Goal: Use online tool/utility: Utilize a website feature to perform a specific function

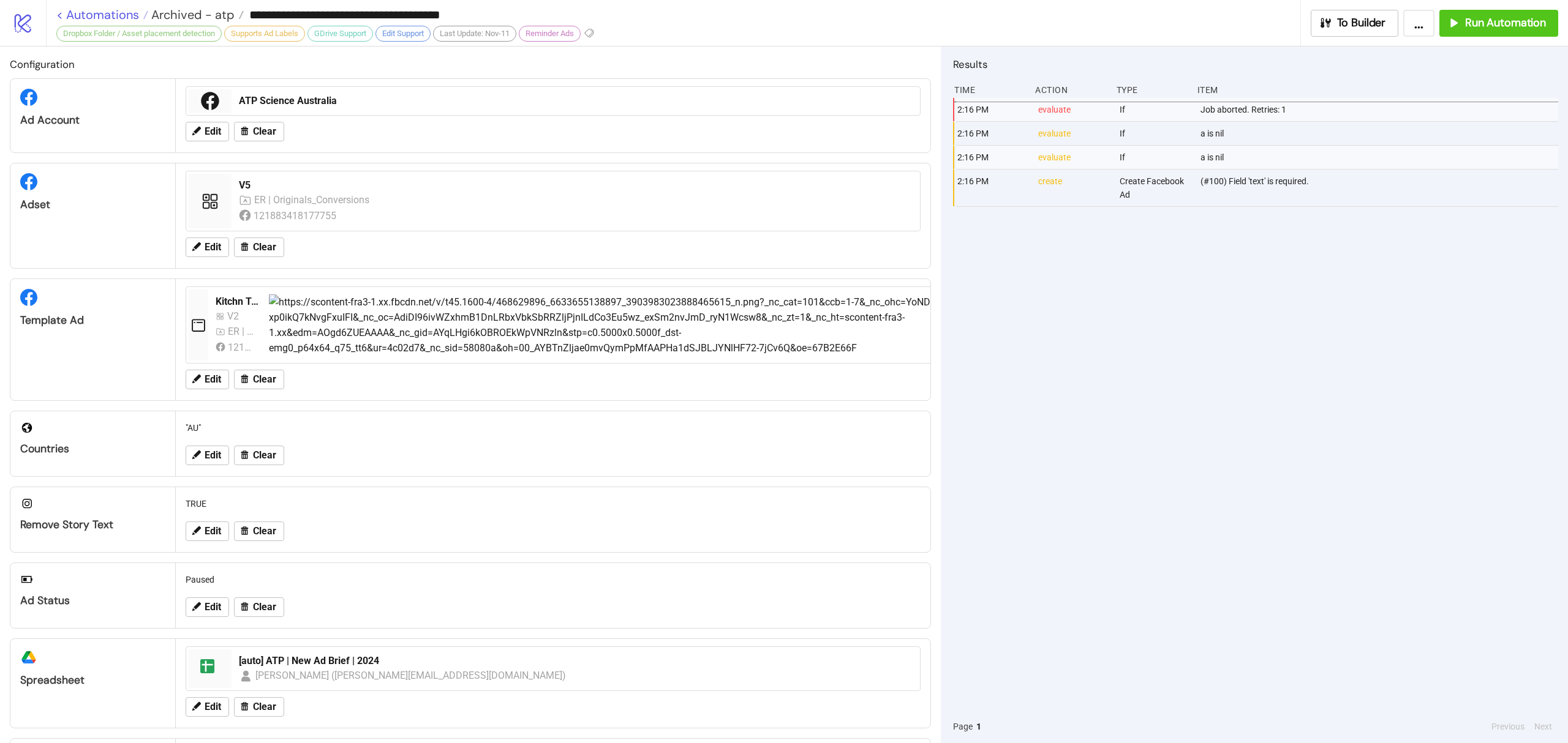
click at [94, 12] on link "< Automations" at bounding box center [102, 15] width 92 height 12
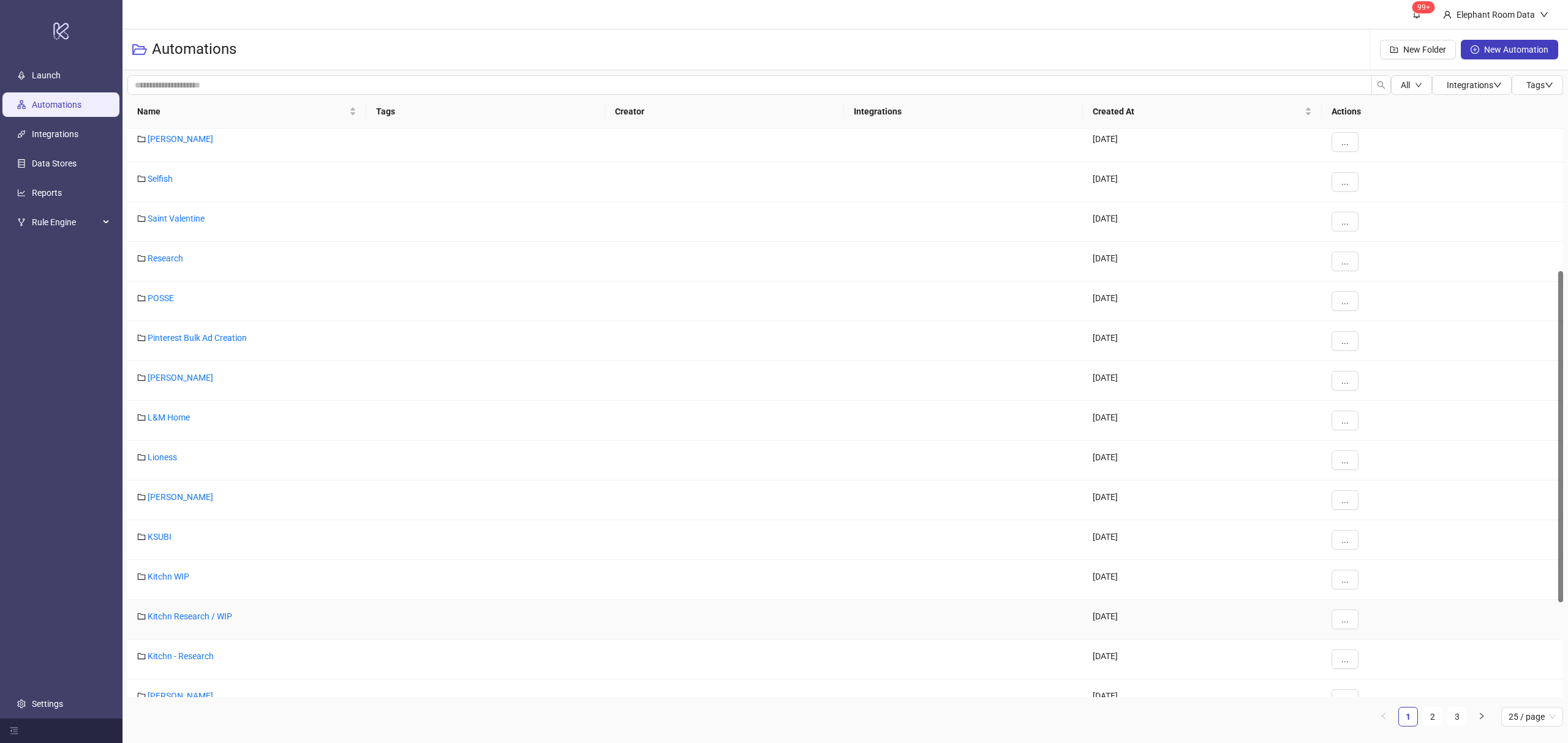
scroll to position [426, 0]
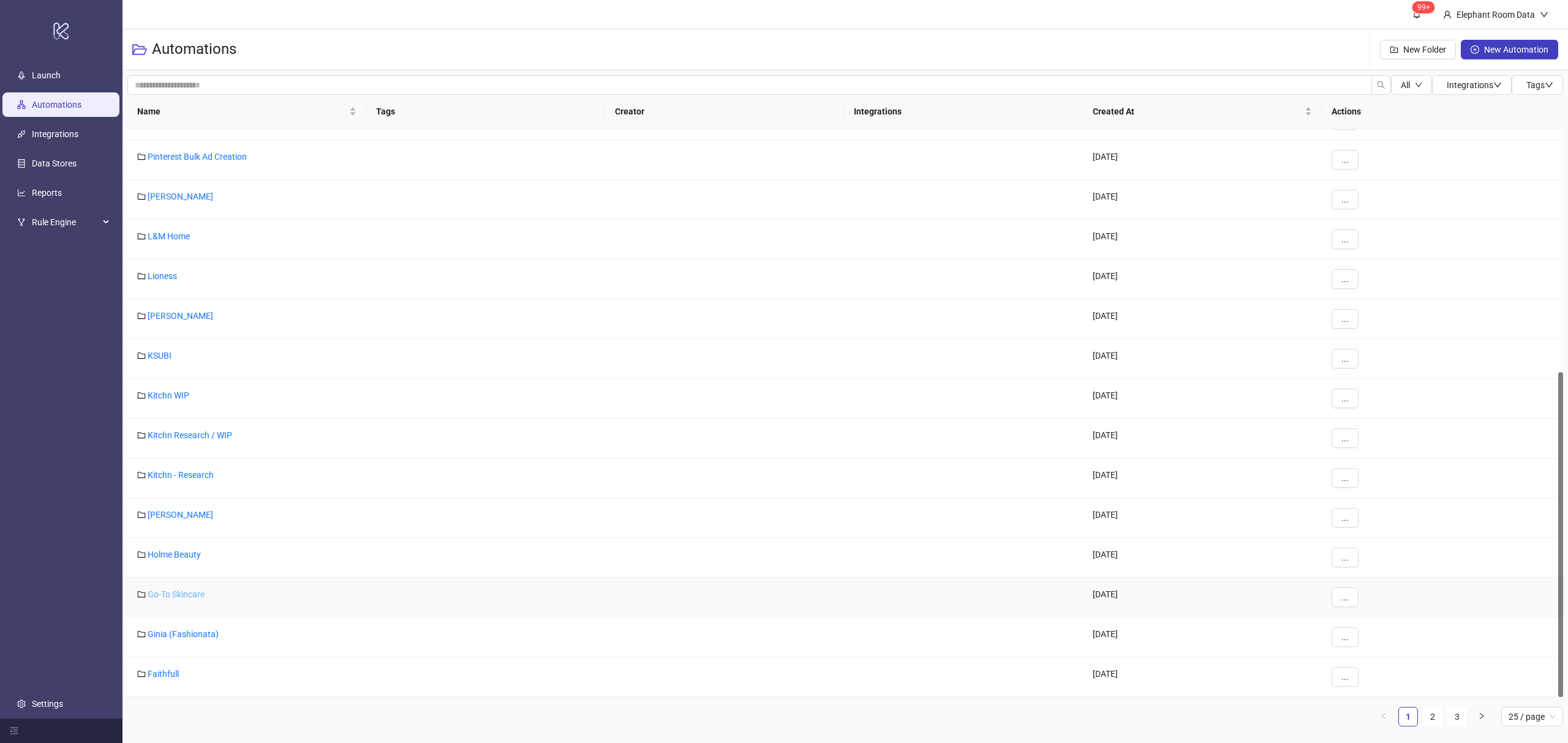
click at [153, 598] on link "Go-To Skincare" at bounding box center [176, 595] width 57 height 10
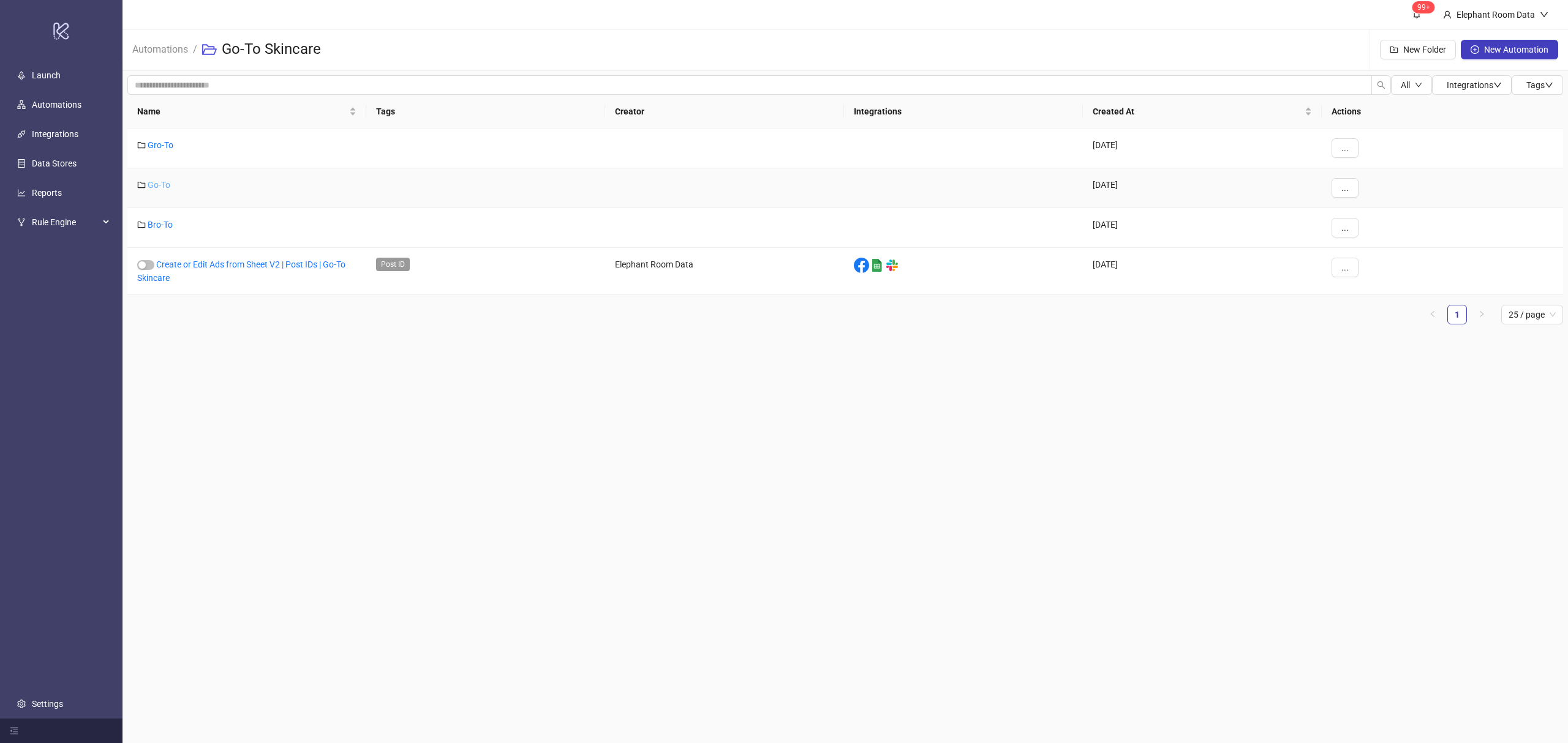
click at [170, 187] on link "Go-To" at bounding box center [159, 185] width 23 height 10
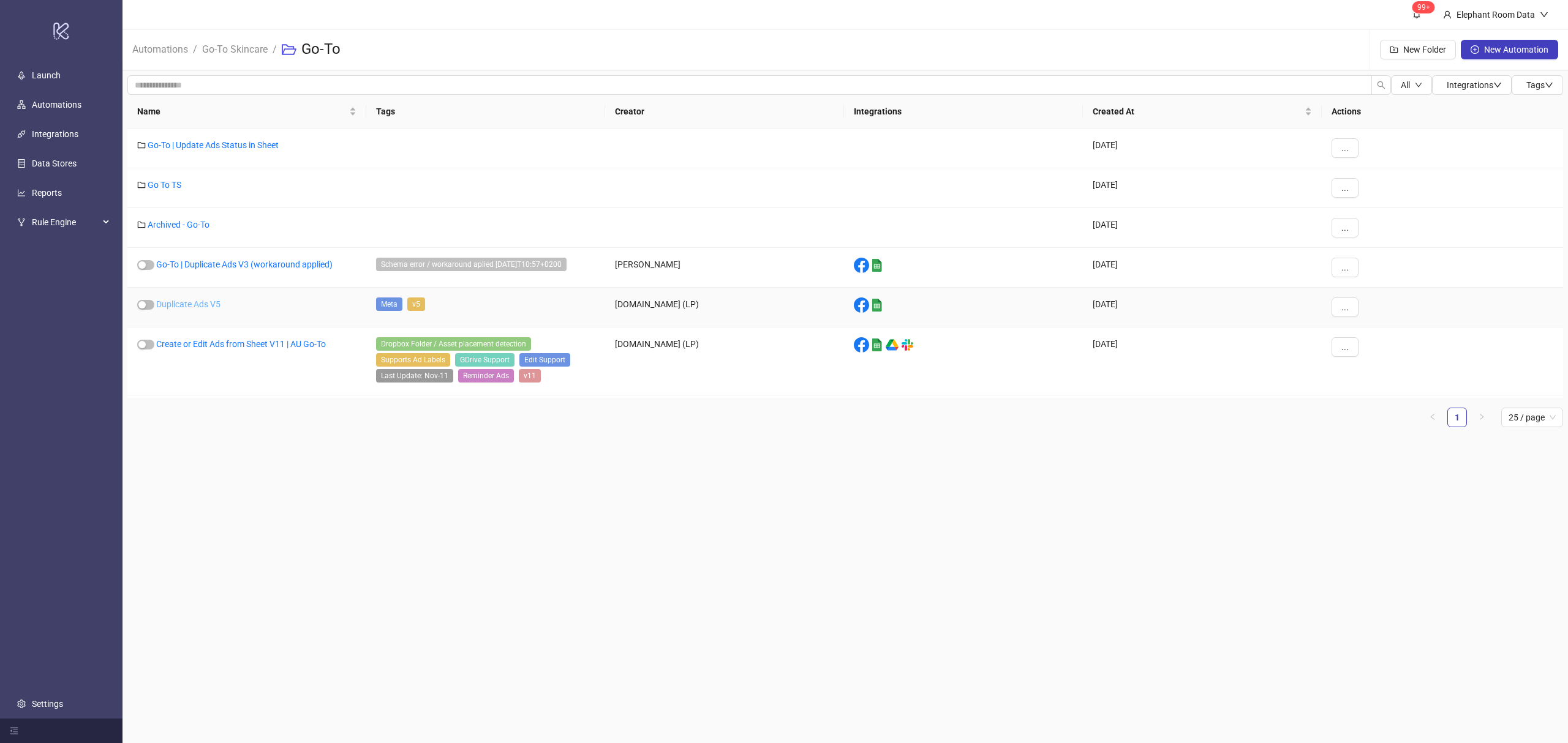
click at [198, 304] on link "Duplicate Ads V5" at bounding box center [189, 305] width 64 height 10
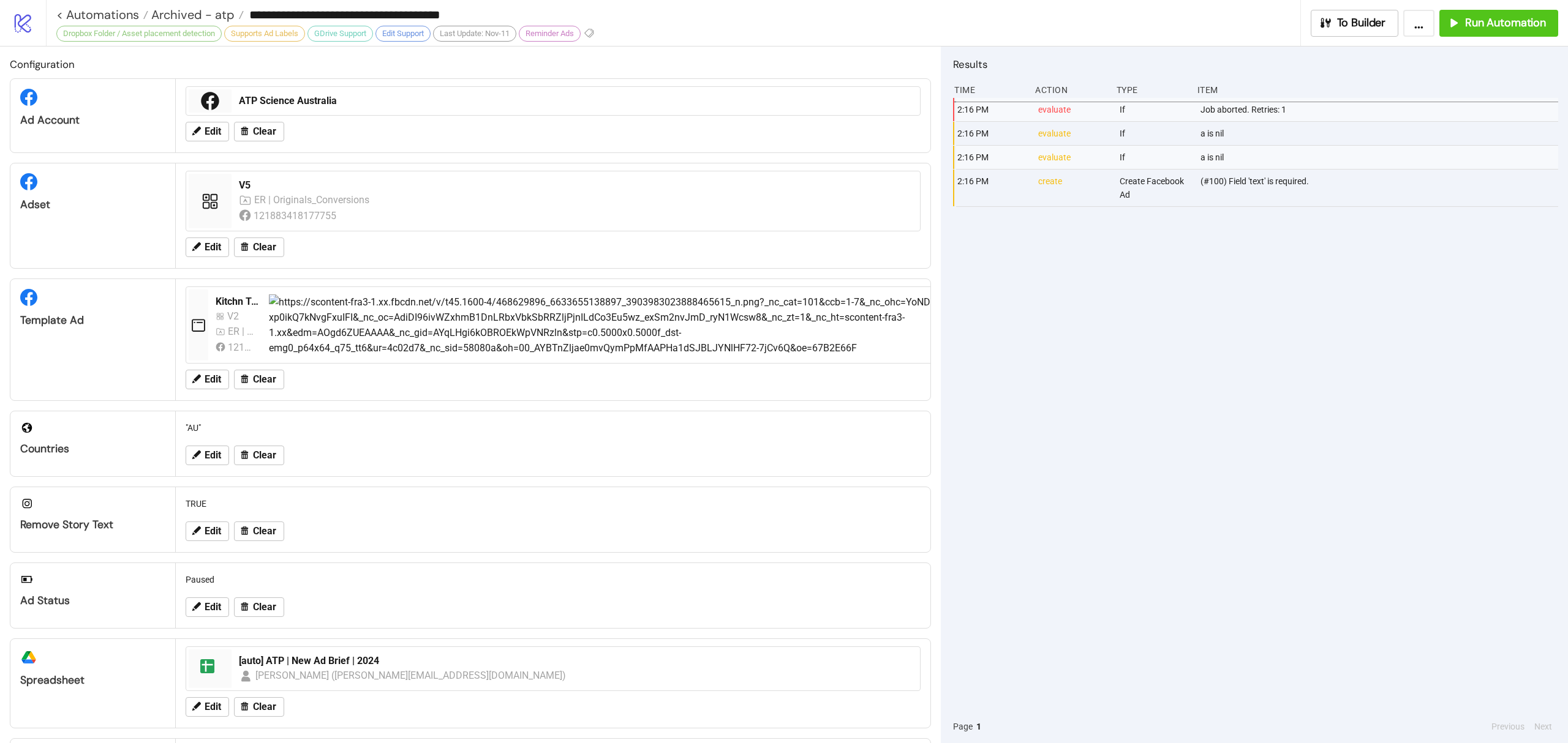
type input "**********"
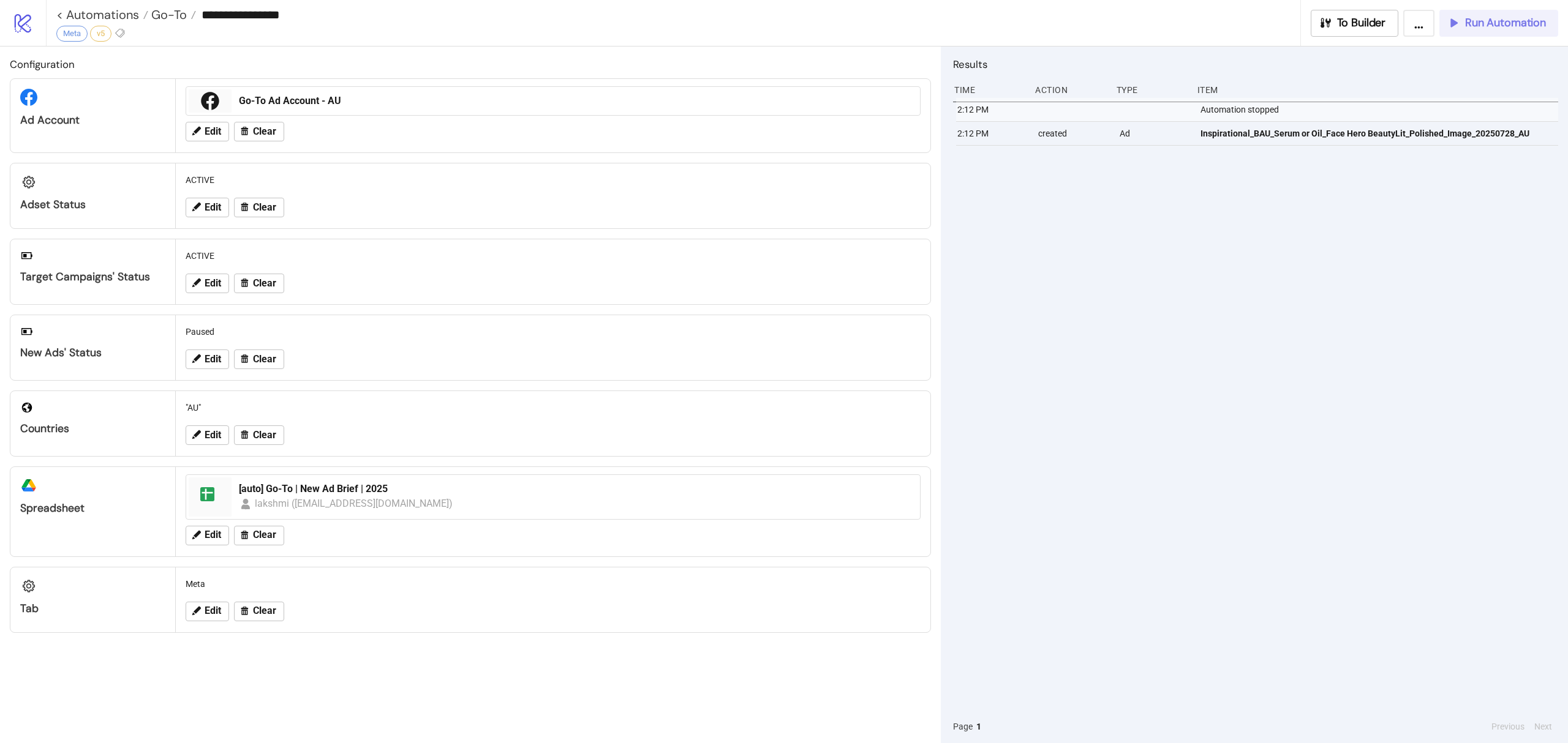
click at [1495, 23] on span "Run Automation" at bounding box center [1506, 23] width 81 height 14
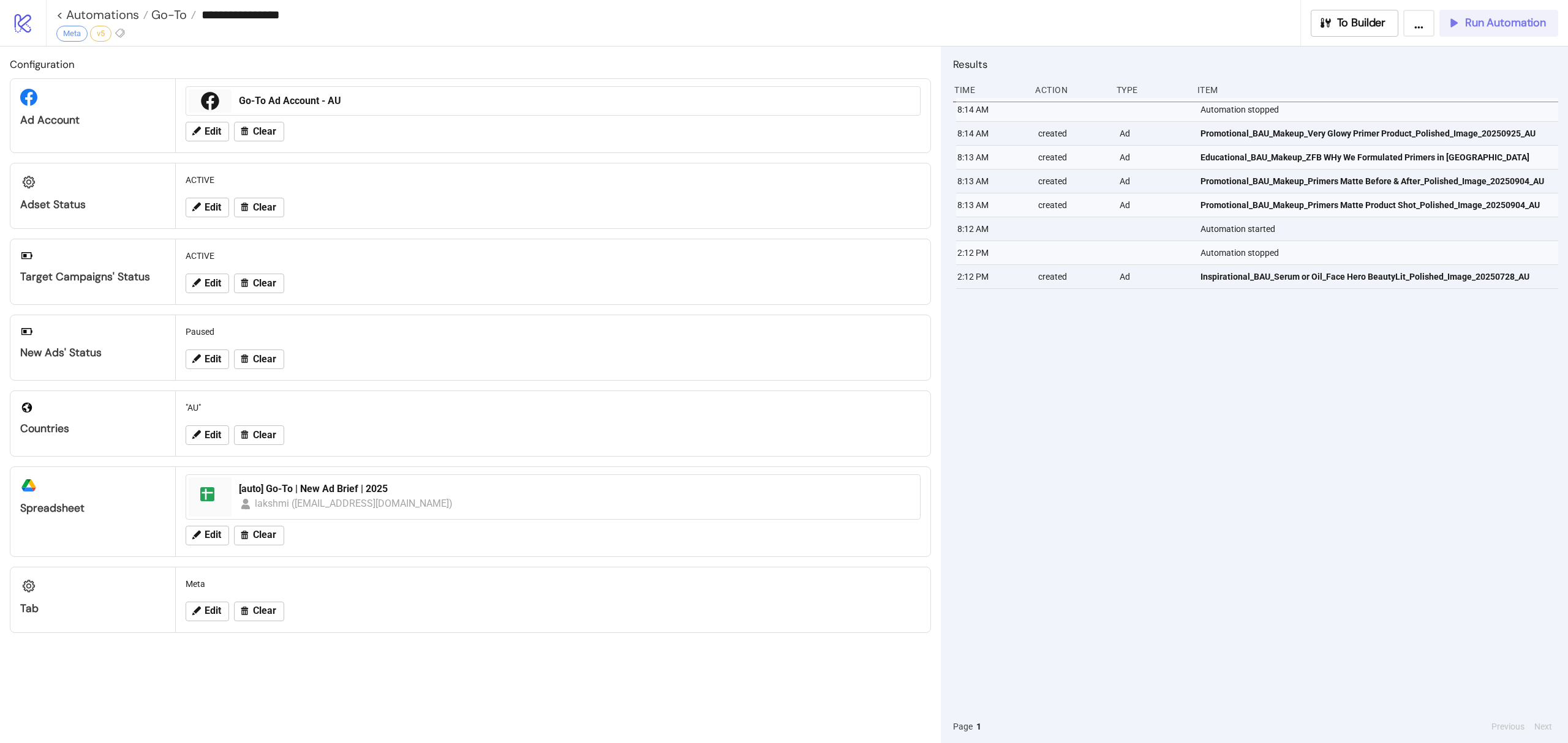
click at [1523, 22] on span "Run Automation" at bounding box center [1506, 23] width 81 height 14
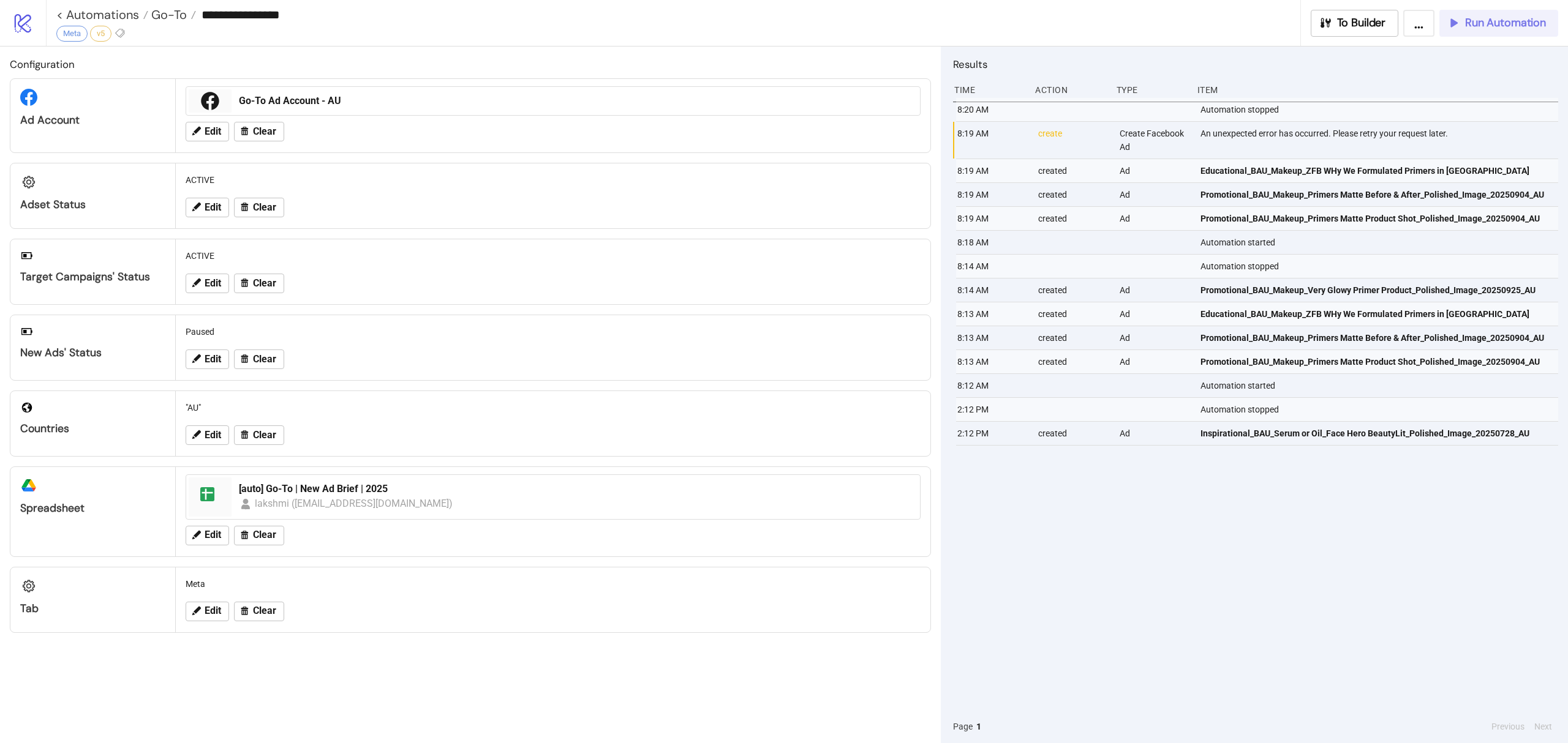
click at [1476, 25] on span "Run Automation" at bounding box center [1506, 23] width 81 height 14
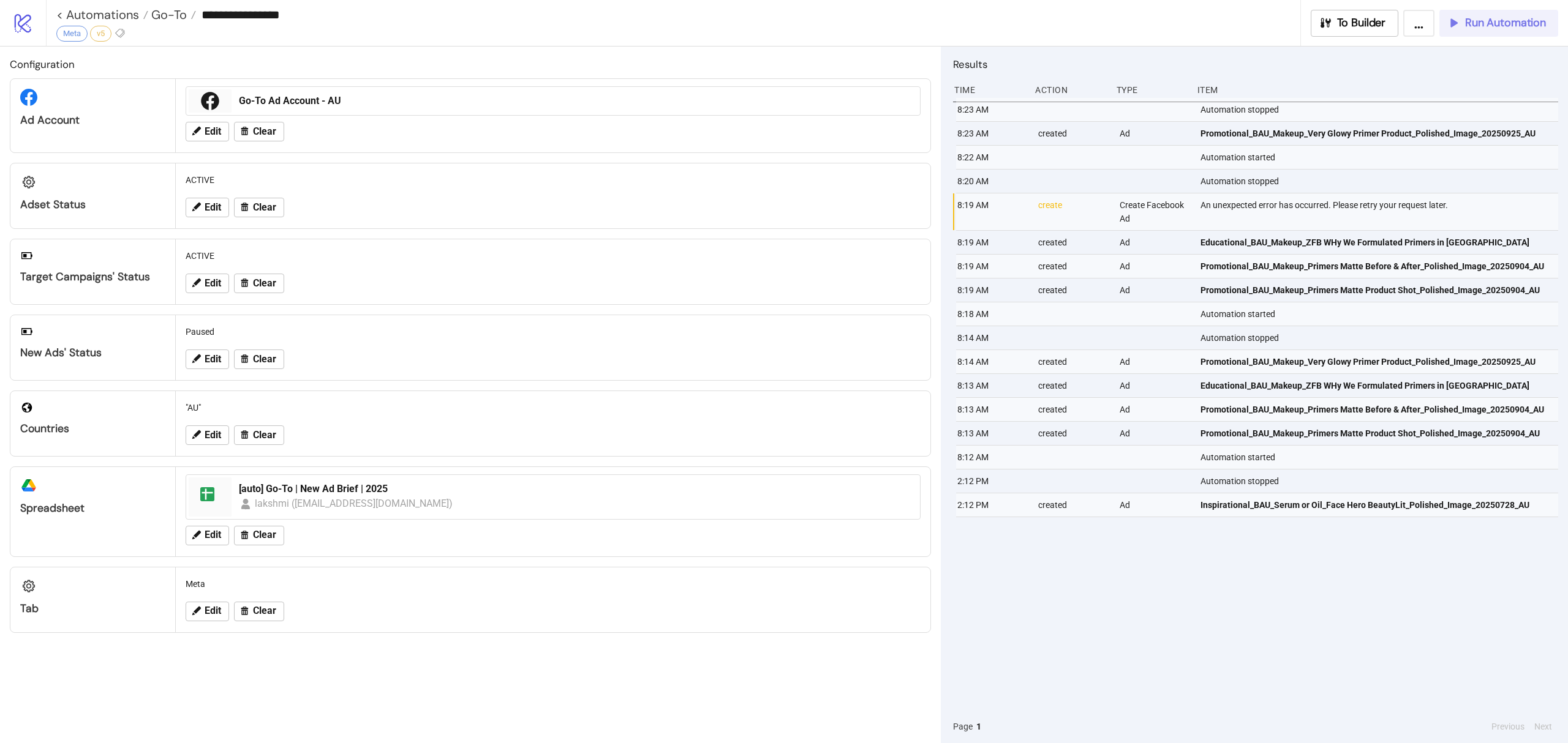
click at [1527, 30] on button "Run Automation" at bounding box center [1499, 23] width 119 height 27
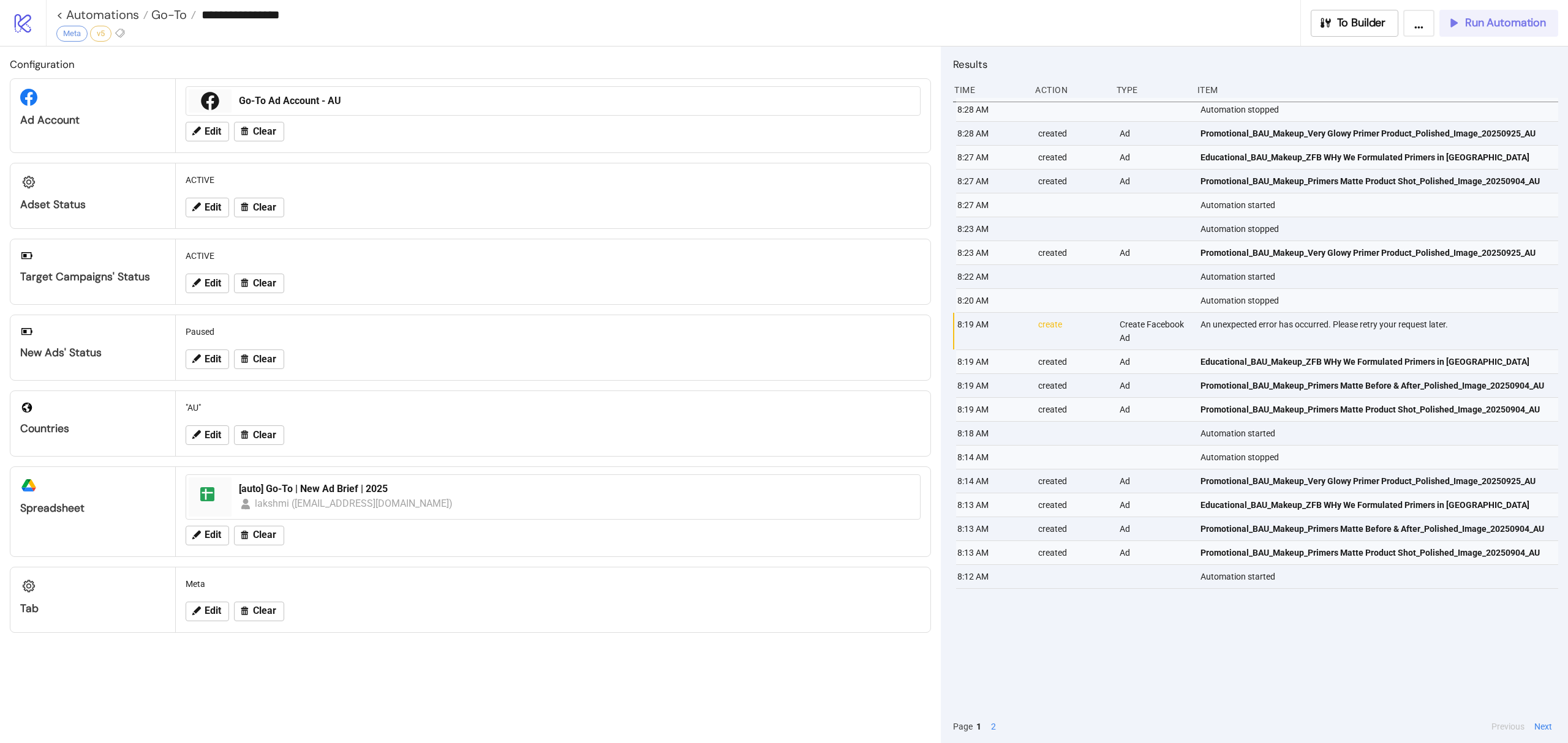
click at [1514, 28] on span "Run Automation" at bounding box center [1506, 23] width 81 height 14
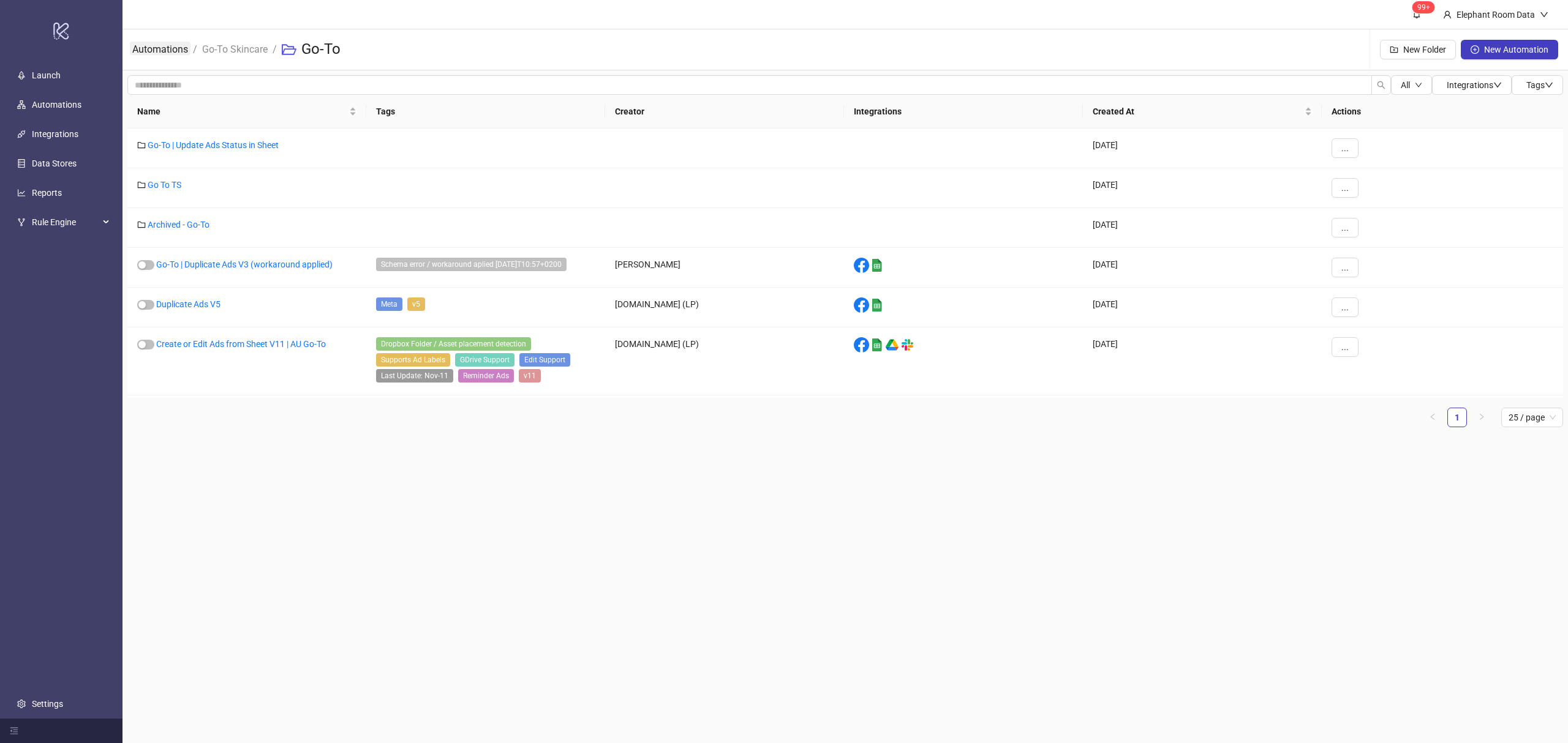
click at [172, 55] on link "Automations" at bounding box center [160, 48] width 61 height 13
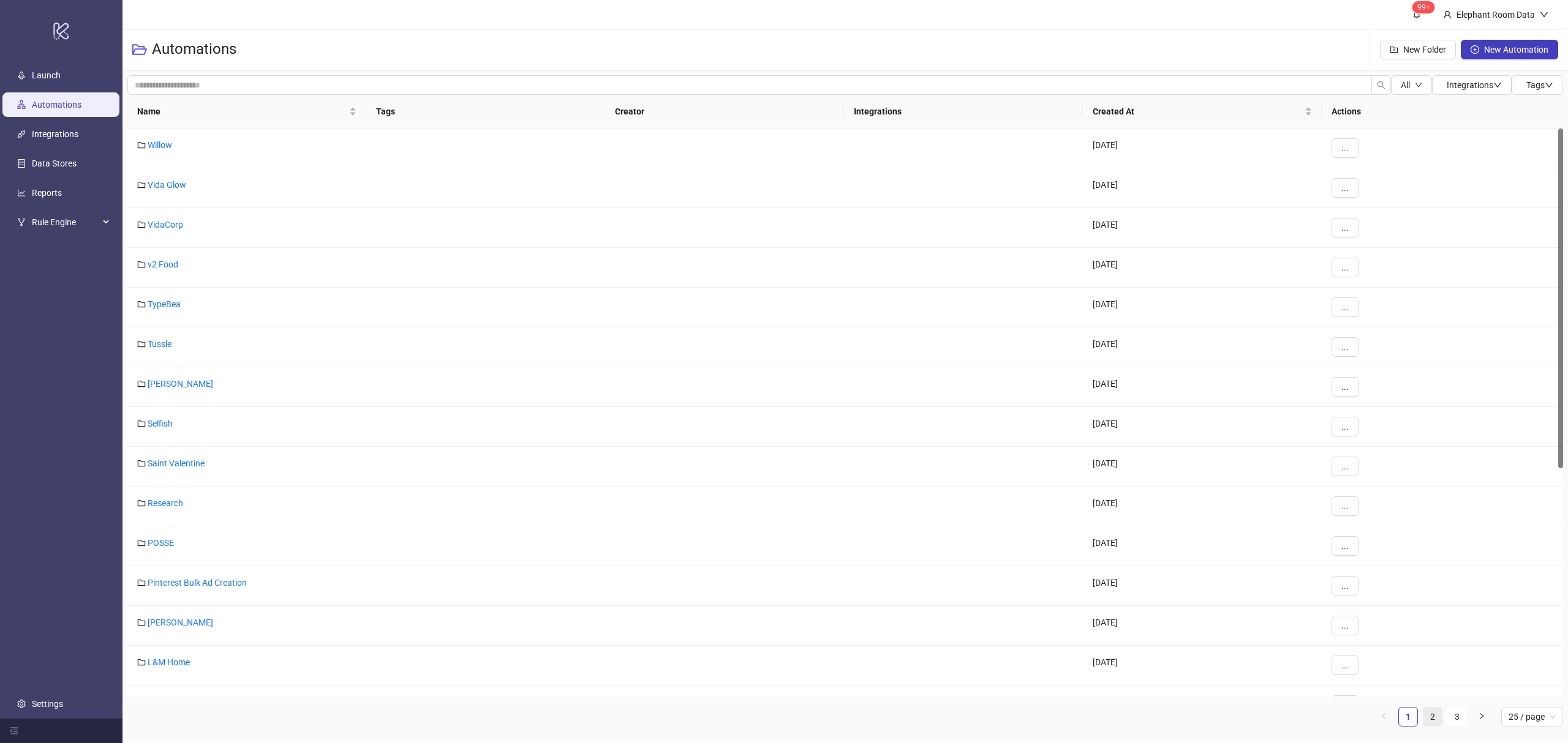
click at [1432, 718] on link "2" at bounding box center [1432, 717] width 18 height 18
click at [151, 464] on link "ATP" at bounding box center [155, 464] width 15 height 10
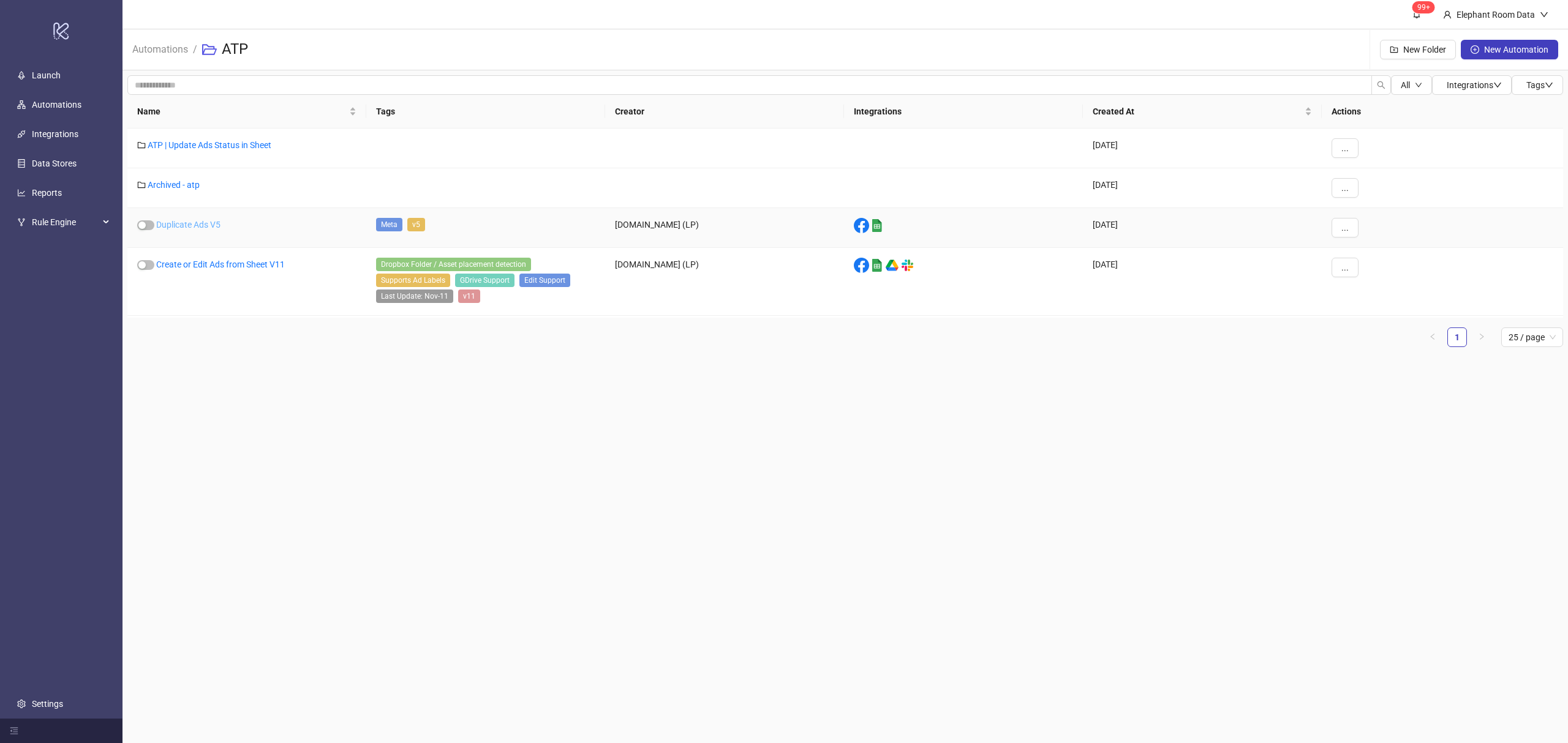
click at [194, 221] on link "Duplicate Ads V5" at bounding box center [189, 225] width 64 height 10
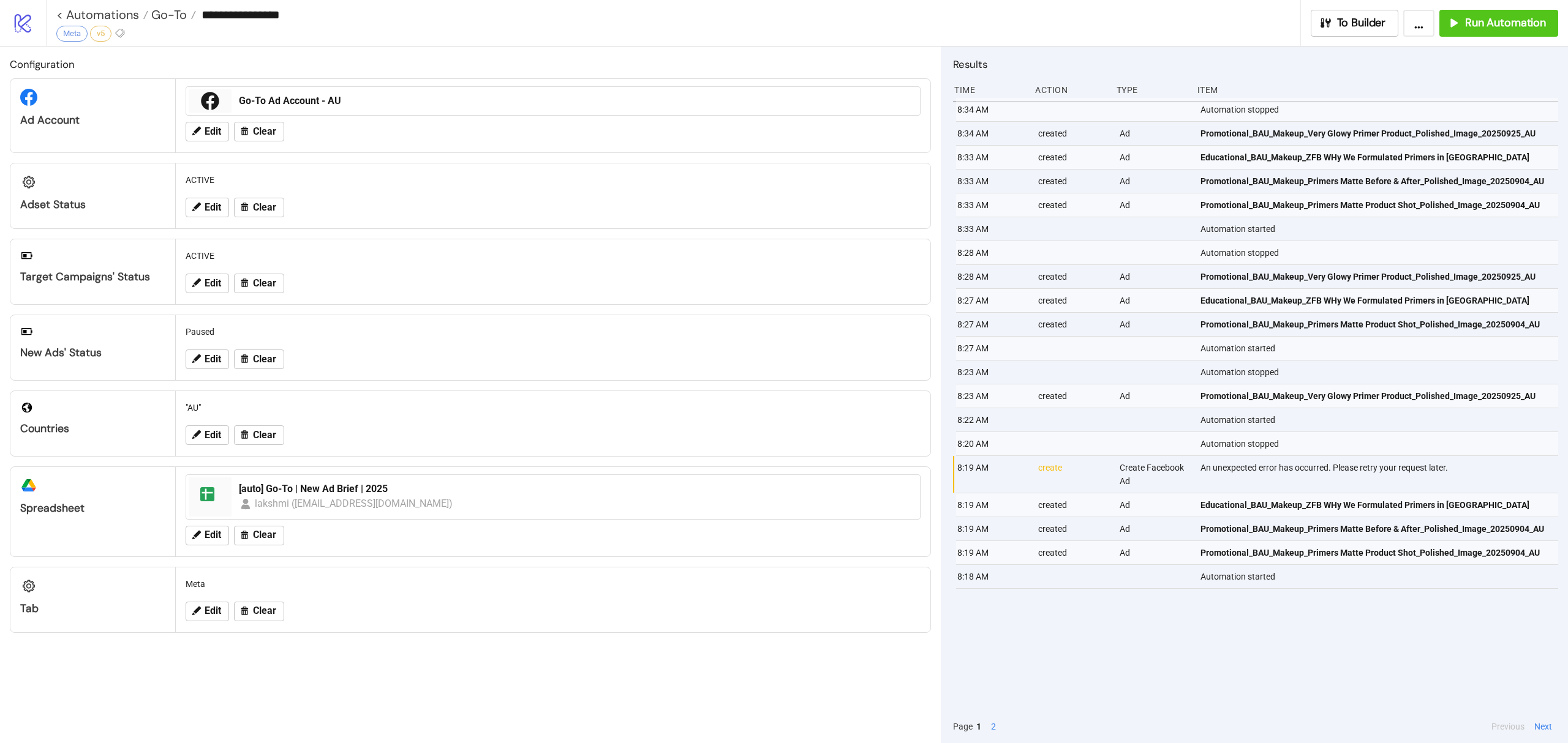
type input "**********"
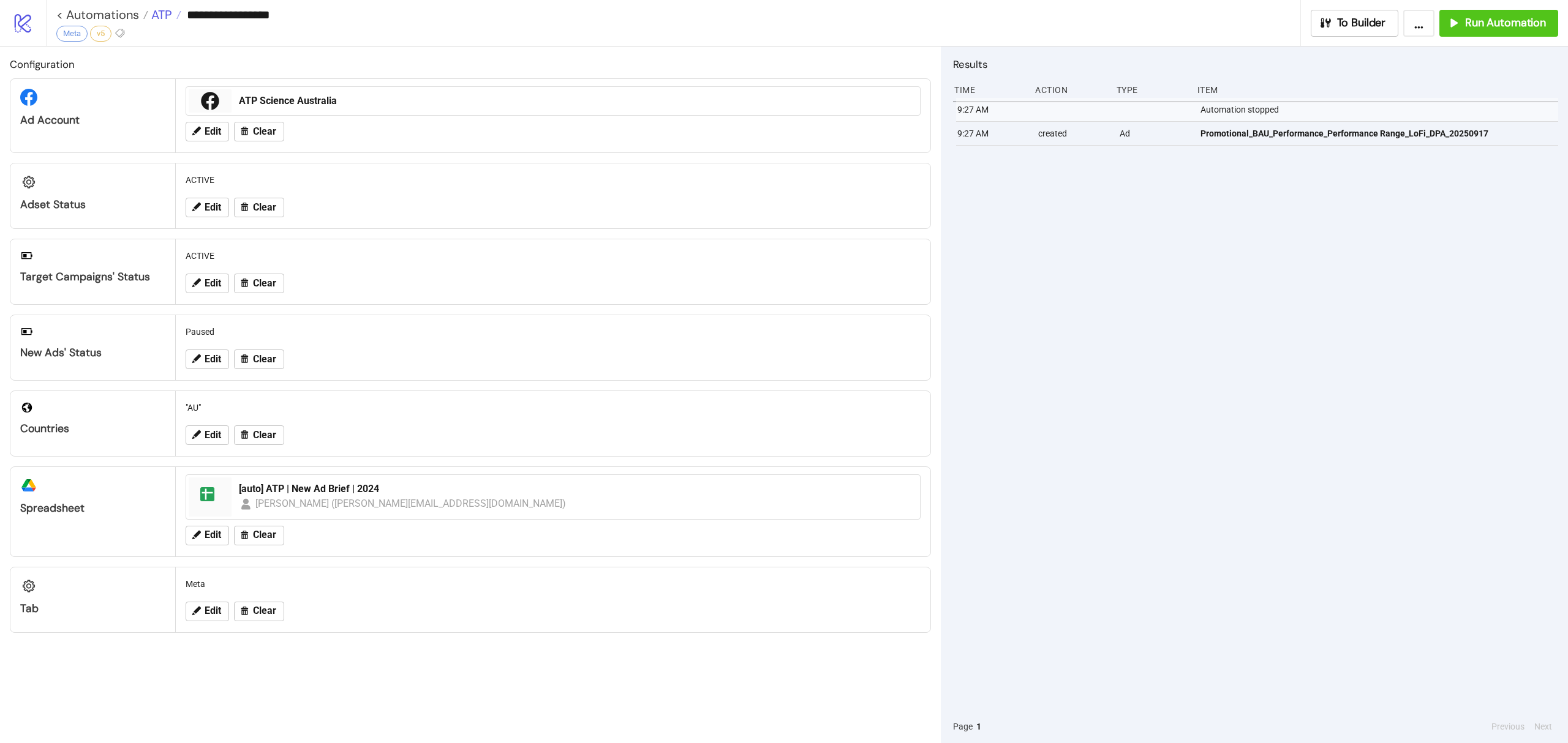
click at [169, 13] on span "ATP" at bounding box center [160, 15] width 24 height 16
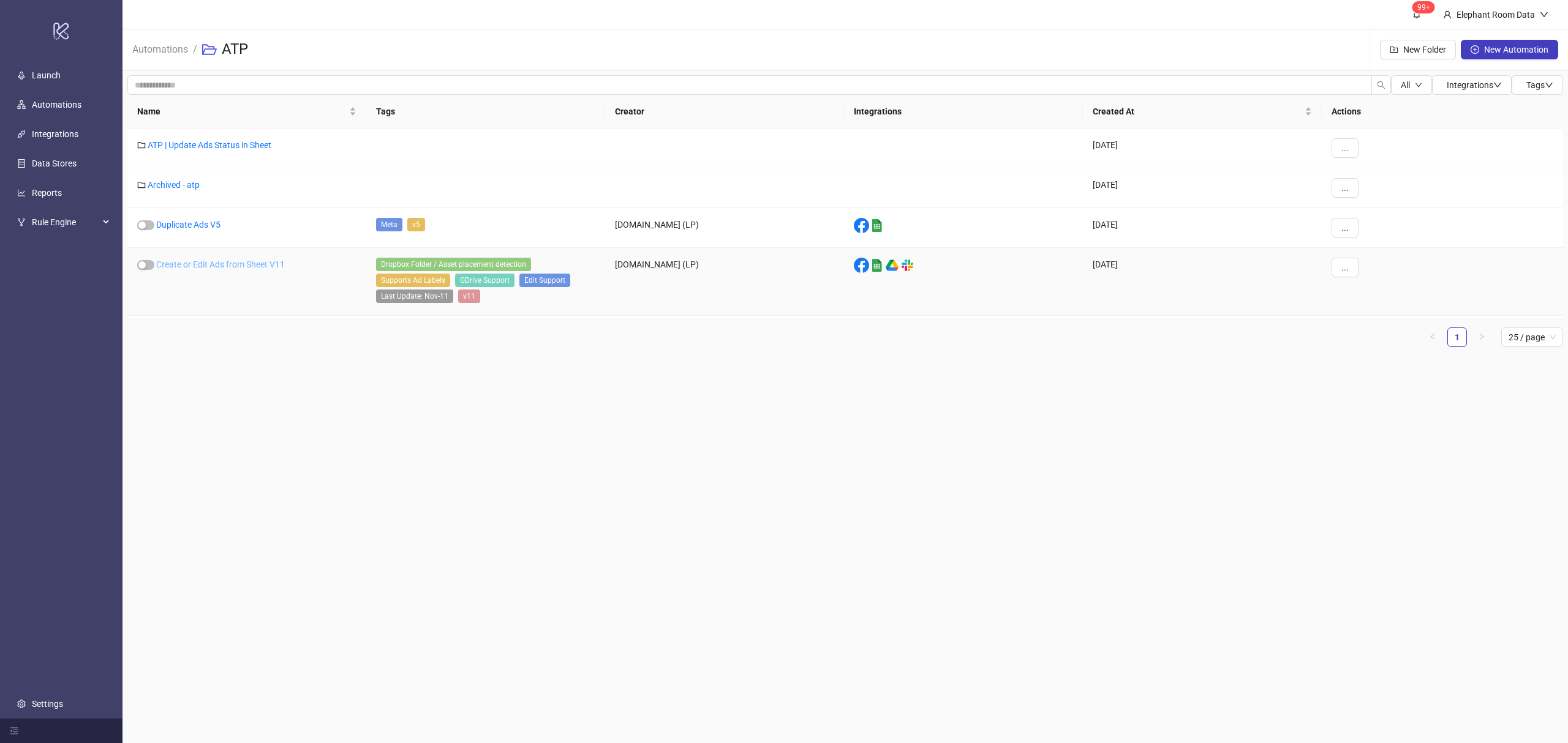
click at [254, 263] on link "Create or Edit Ads from Sheet V11" at bounding box center [221, 265] width 129 height 10
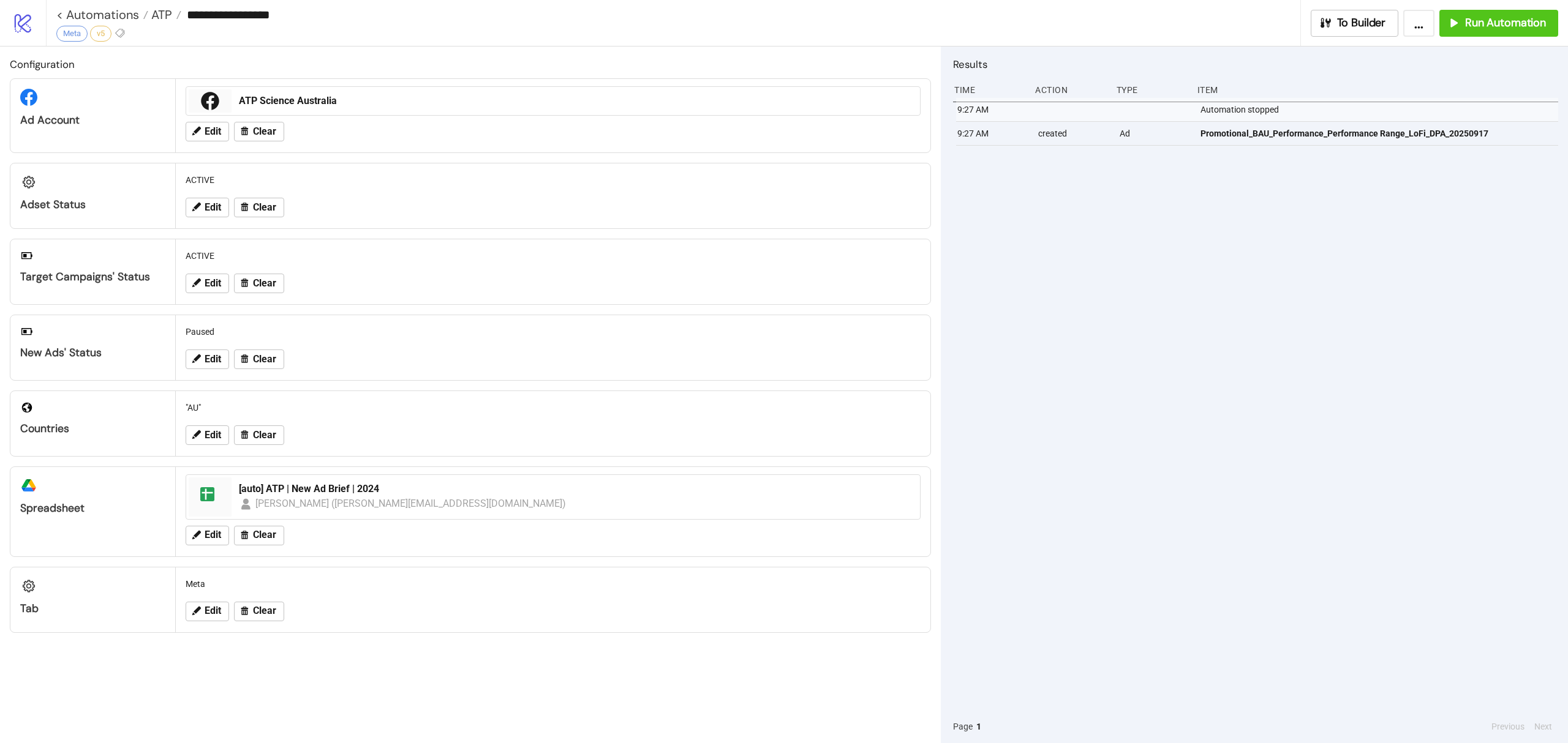
type input "**********"
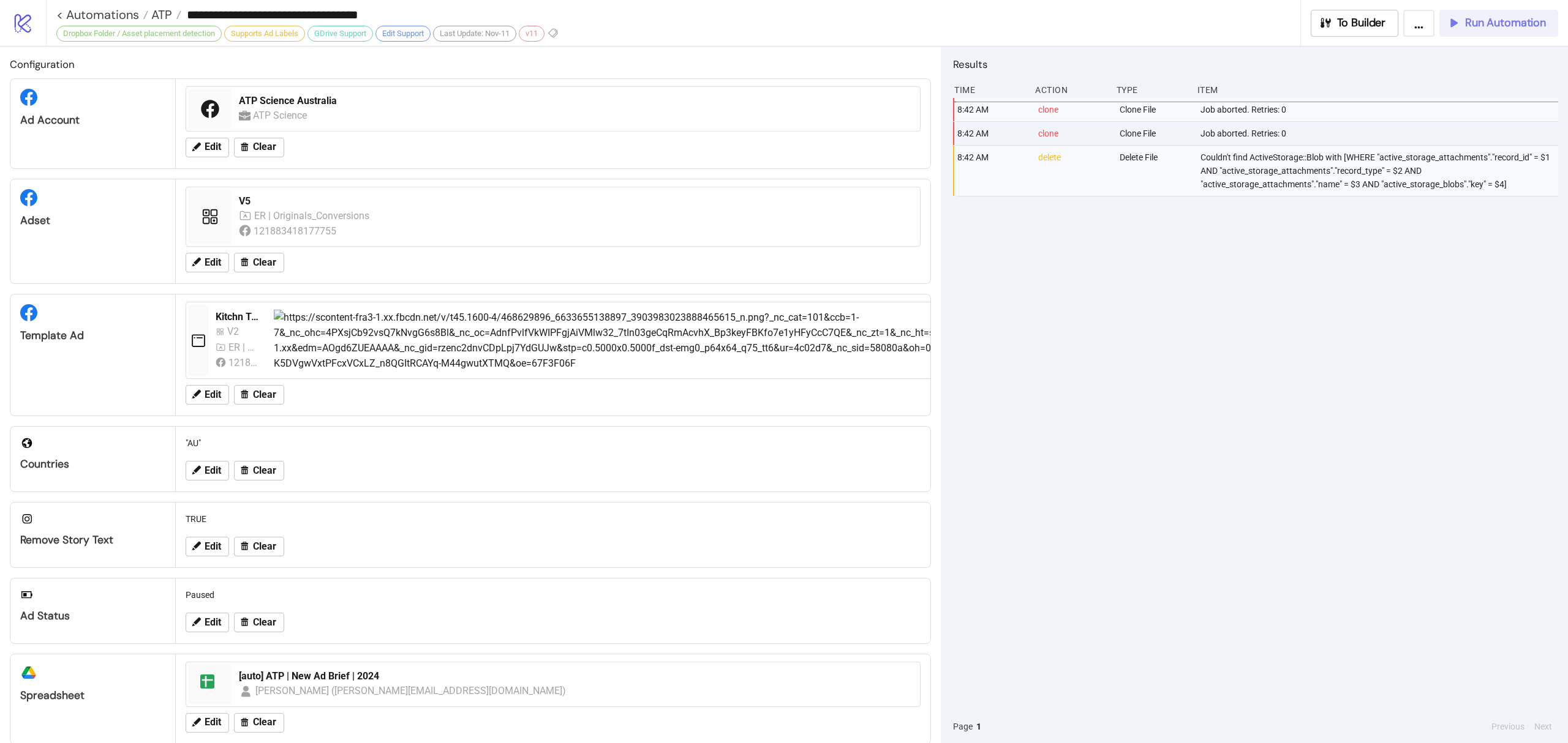
click at [1505, 18] on span "Run Automation" at bounding box center [1506, 23] width 81 height 14
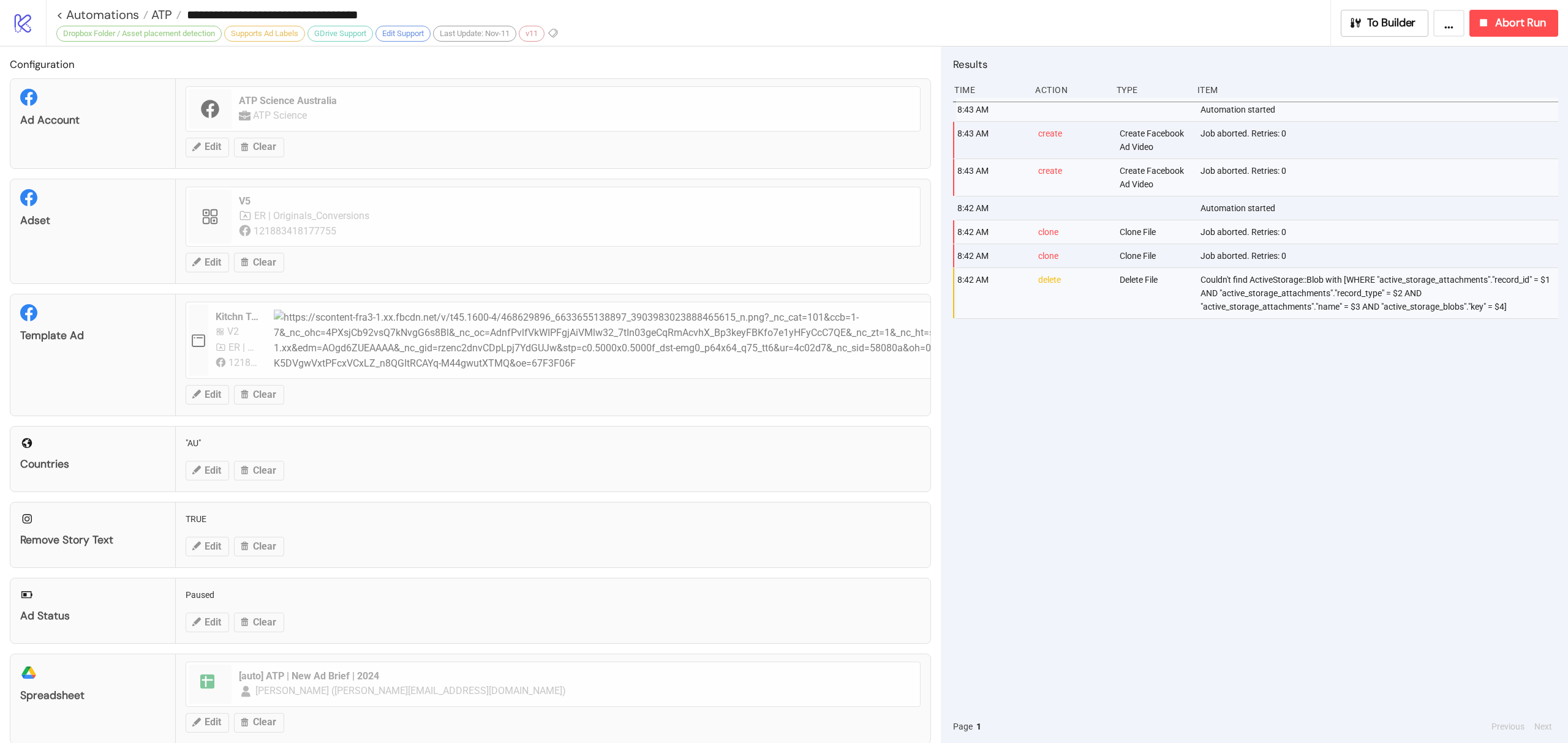
click at [305, 218] on div "Configuration Ad Account ATP Science Australia ATP Science Edit Clear Adset V5 …" at bounding box center [470, 395] width 941 height 697
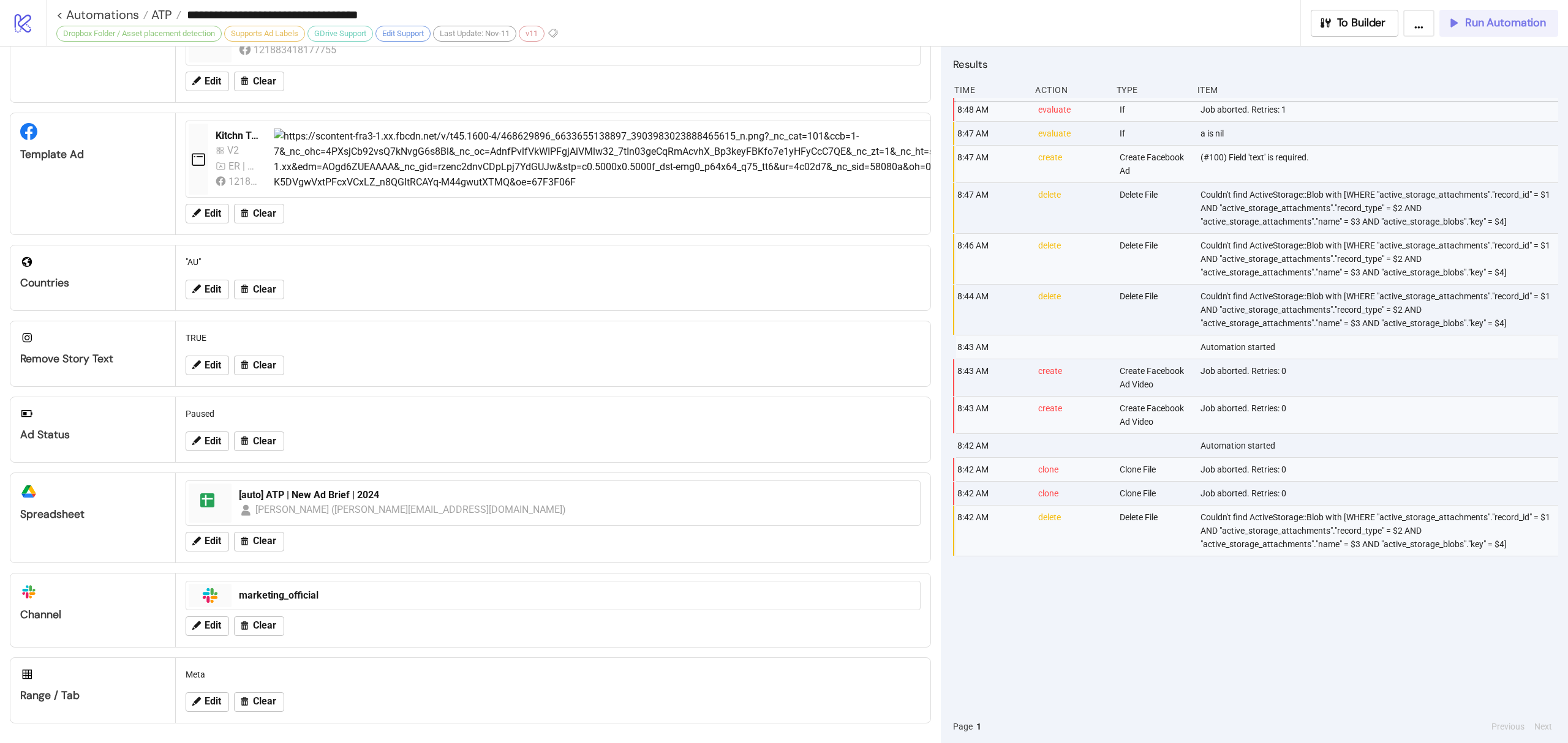
click at [1511, 23] on span "Run Automation" at bounding box center [1506, 23] width 81 height 14
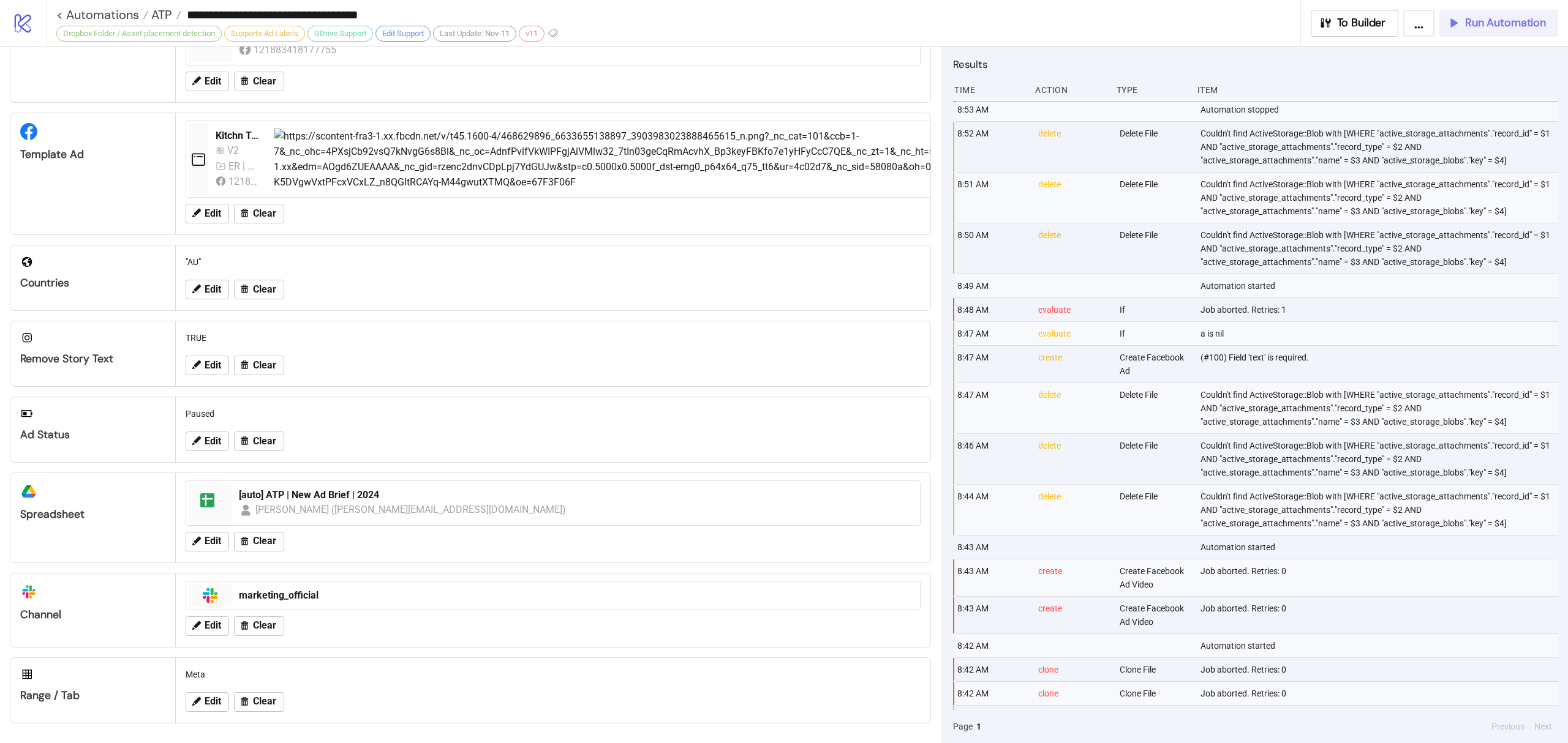
click at [1480, 20] on span "Run Automation" at bounding box center [1506, 23] width 81 height 14
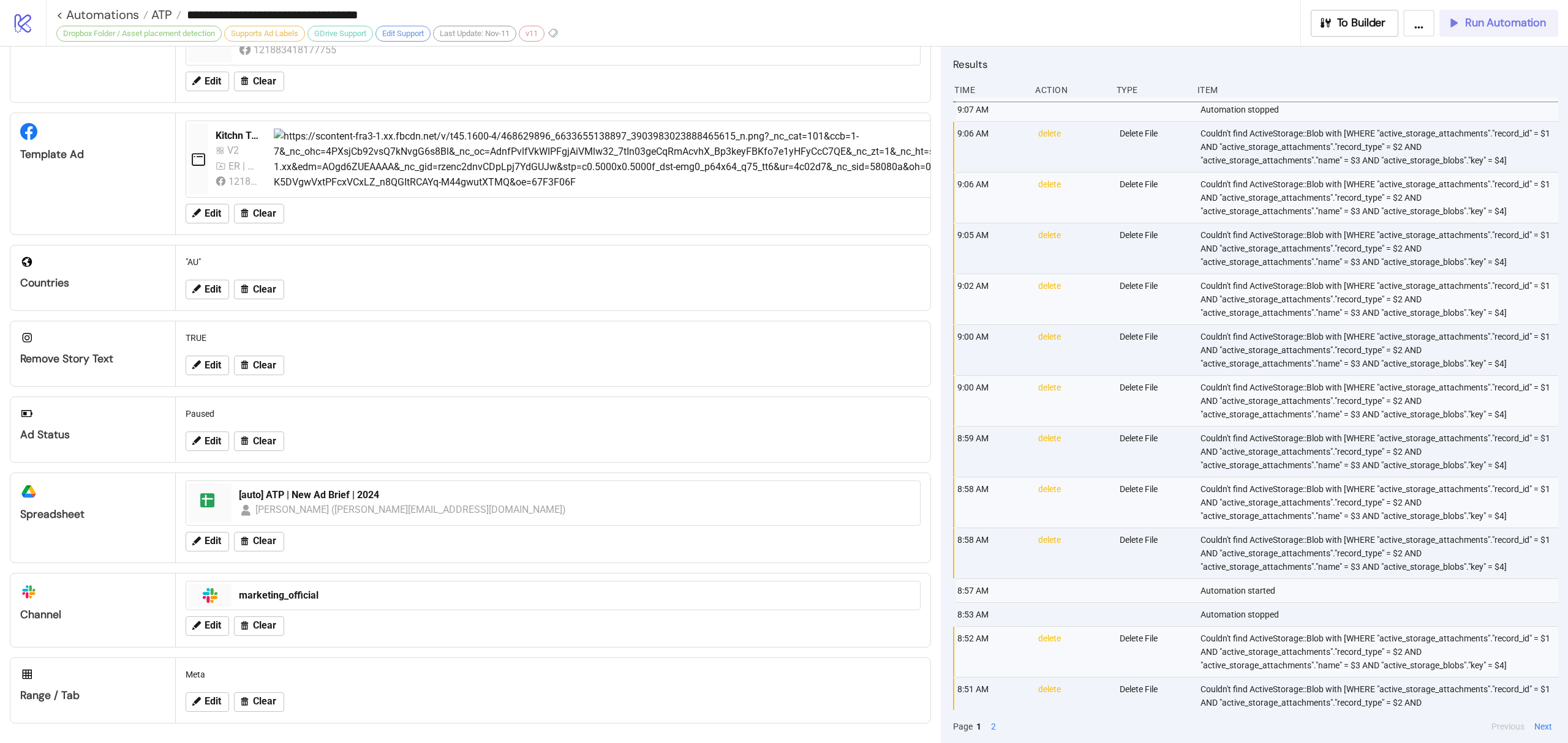
click at [1483, 34] on button "Run Automation" at bounding box center [1499, 23] width 119 height 27
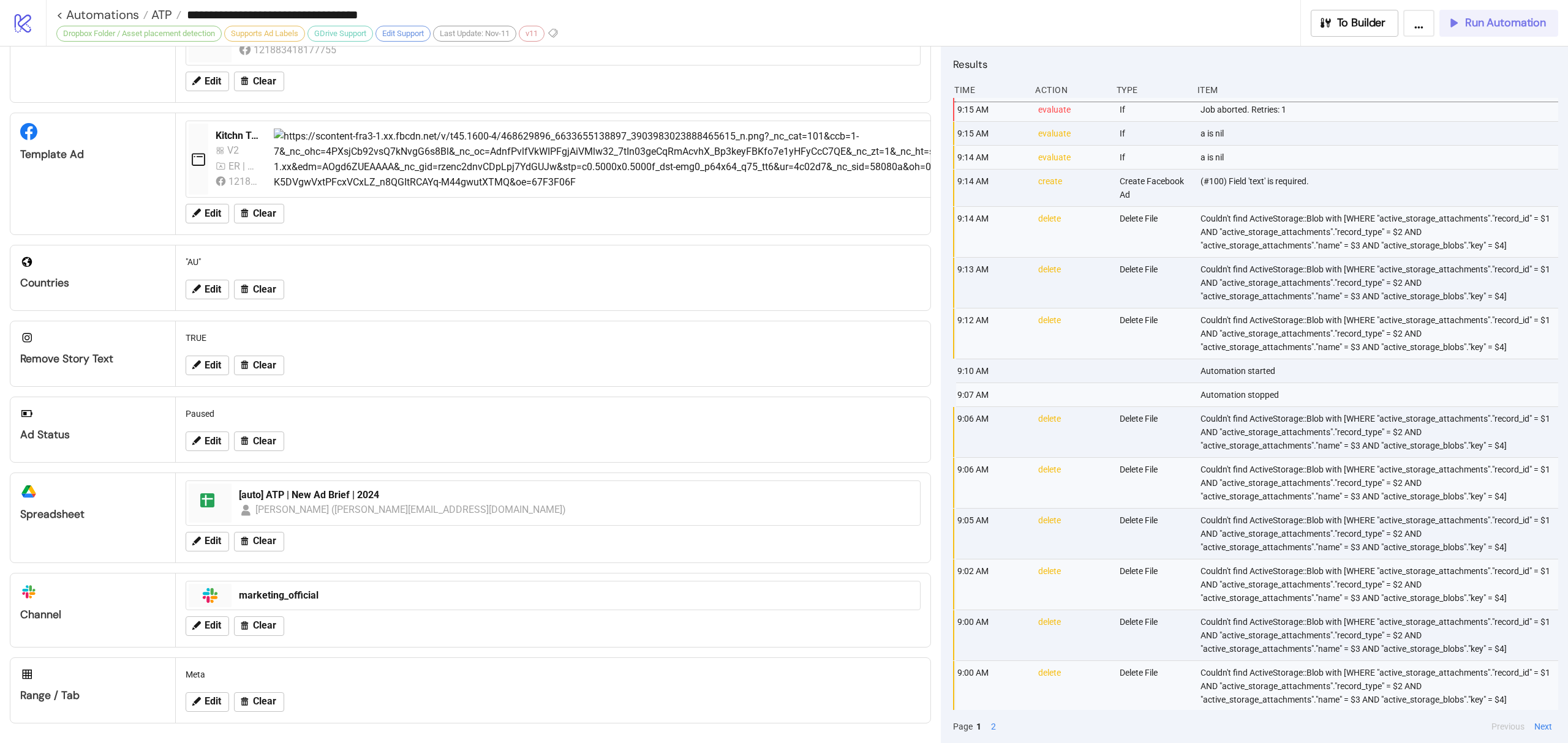
click at [1519, 20] on span "Run Automation" at bounding box center [1506, 23] width 81 height 14
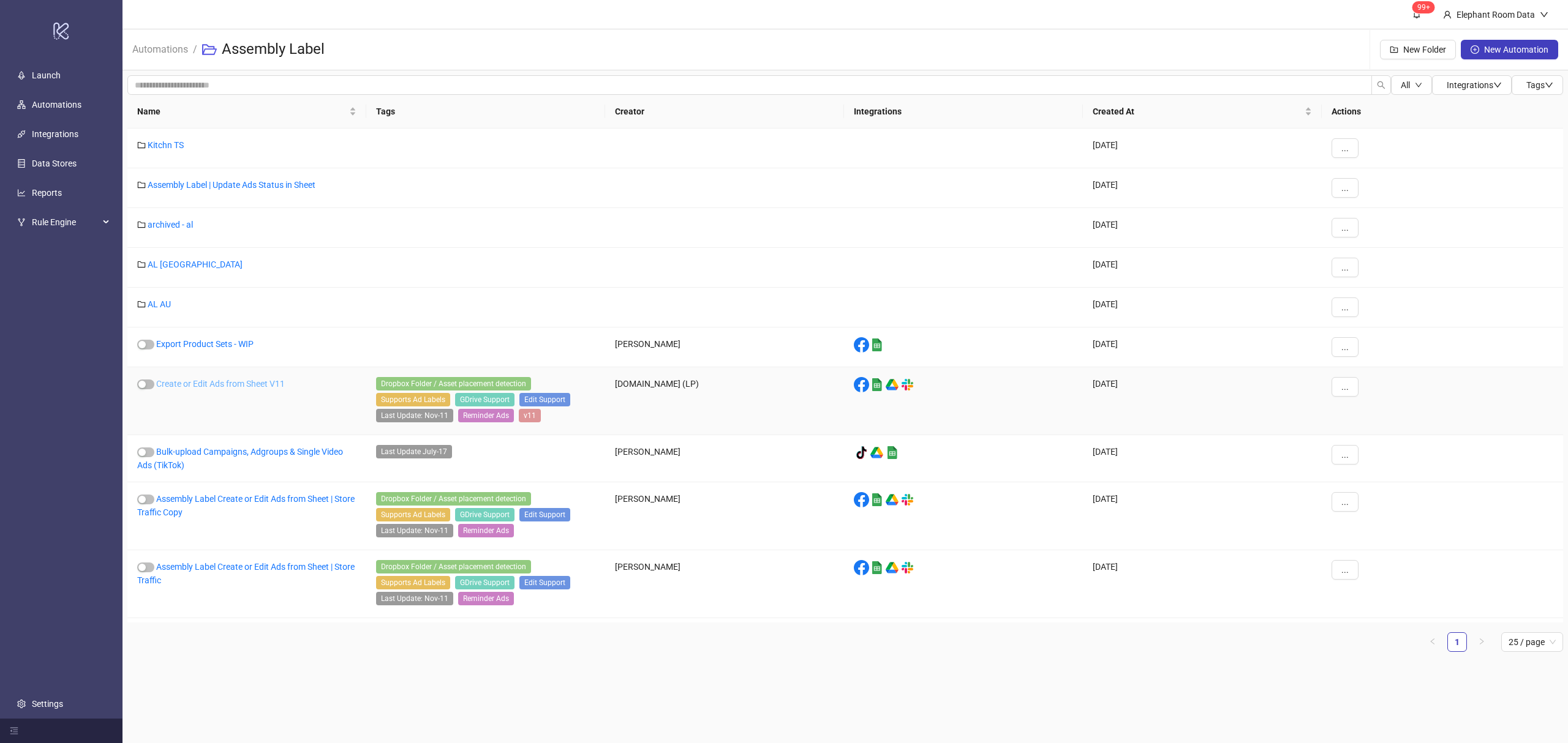
click at [260, 383] on link "Create or Edit Ads from Sheet V11" at bounding box center [221, 384] width 129 height 10
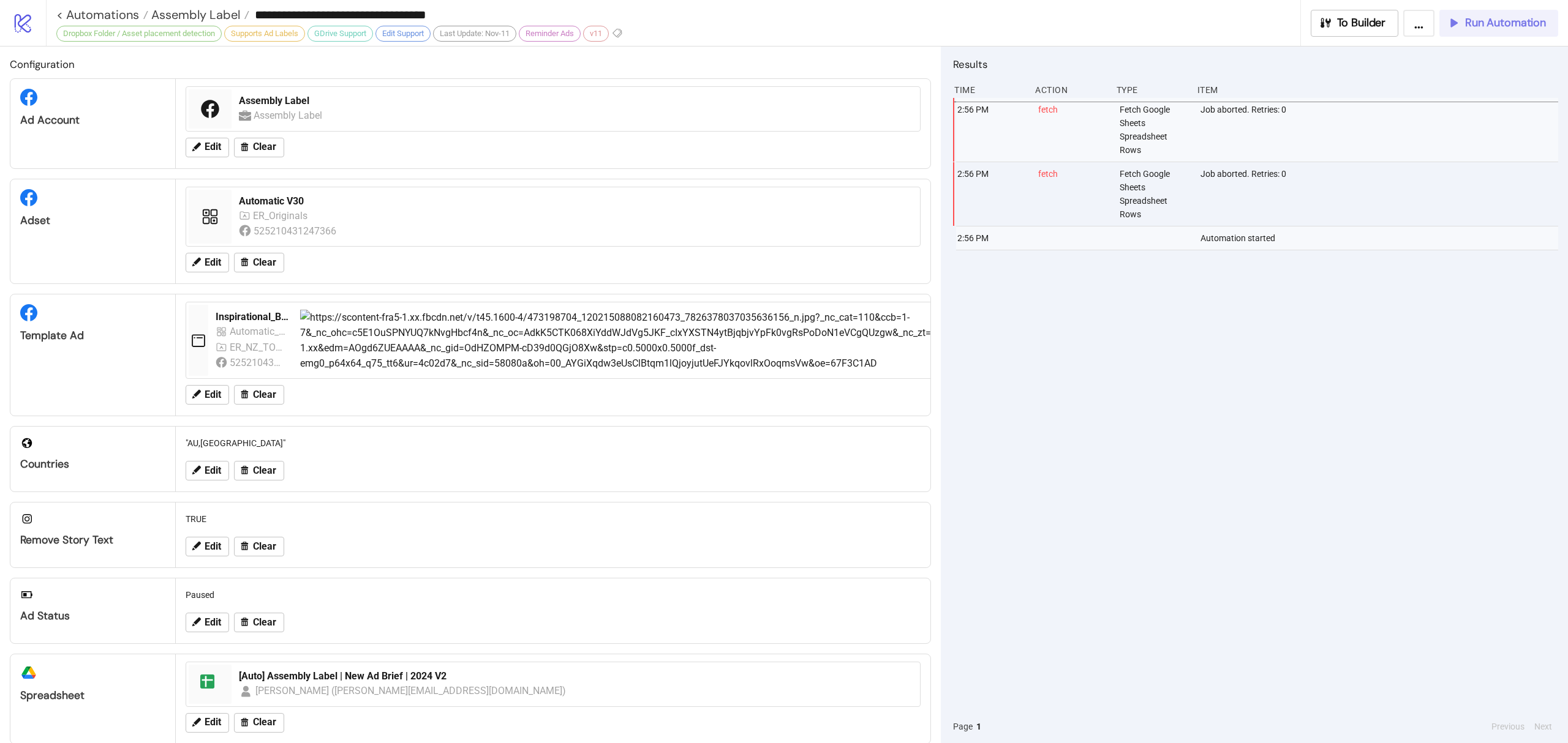
click at [1490, 20] on span "Run Automation" at bounding box center [1506, 23] width 81 height 14
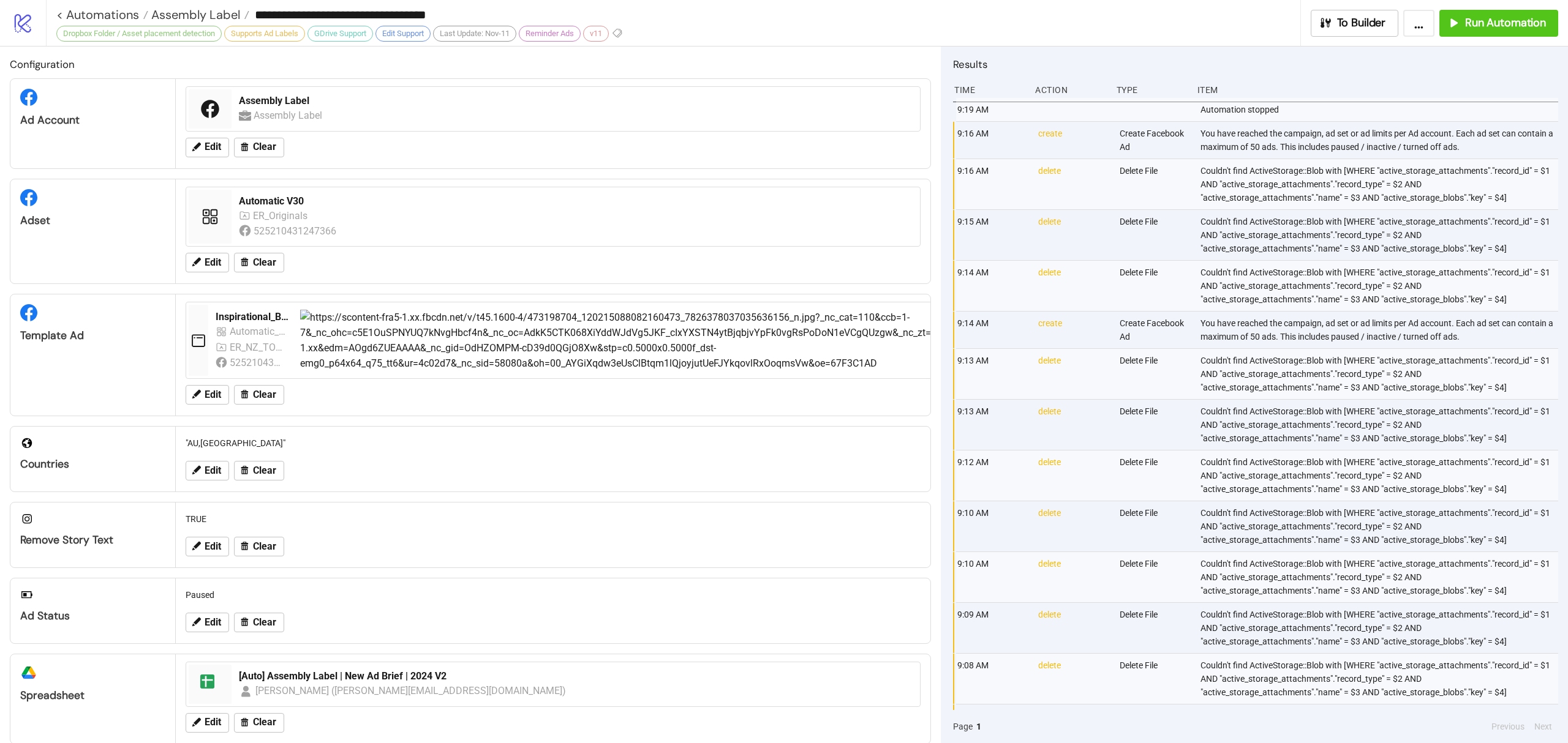
click at [411, 219] on div "ER_Originals 525210431247366" at bounding box center [576, 223] width 674 height 31
click at [287, 201] on div "Automatic V30" at bounding box center [576, 201] width 674 height 13
click at [211, 263] on span "Edit" at bounding box center [213, 262] width 16 height 11
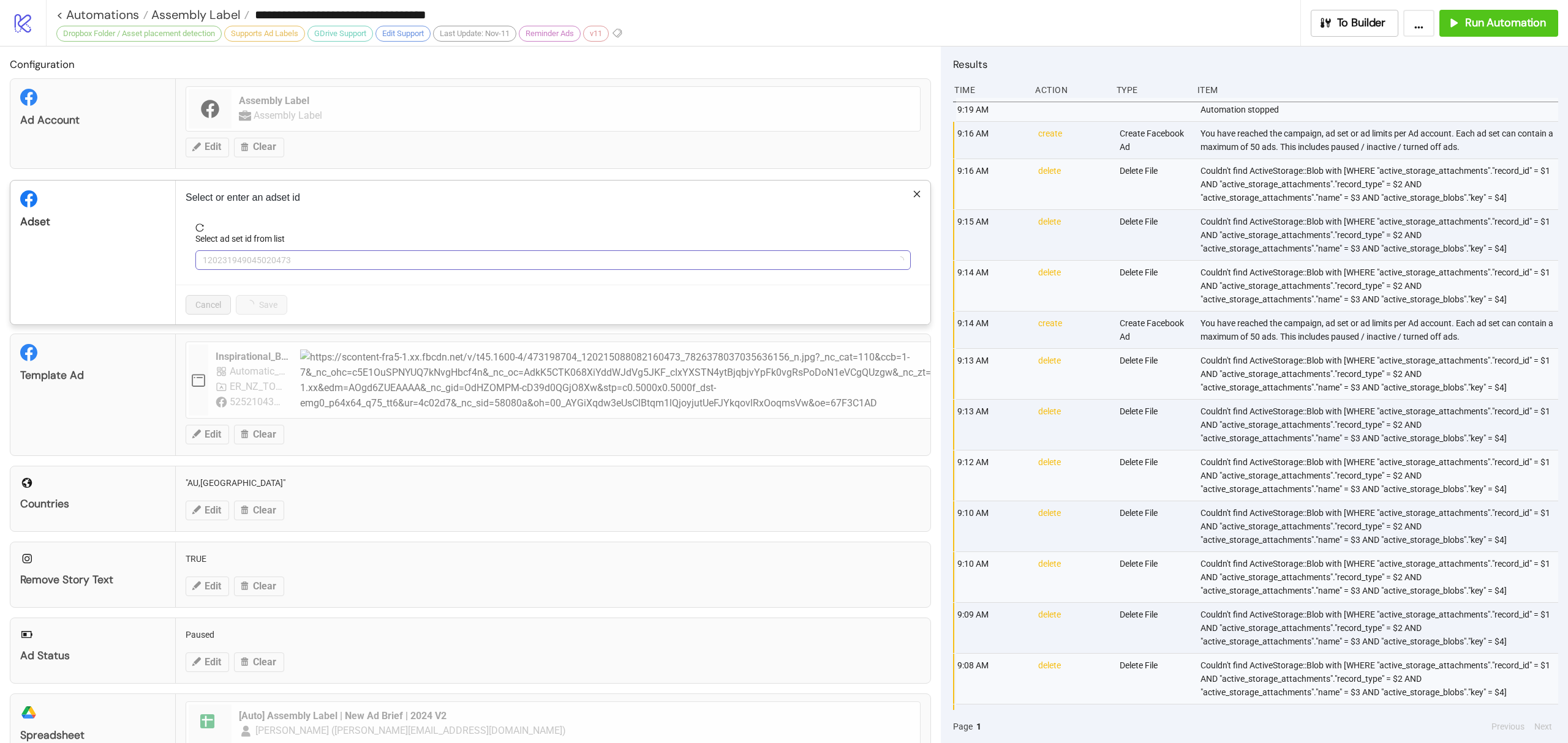
click at [255, 269] on span "120231949045020473" at bounding box center [553, 260] width 700 height 18
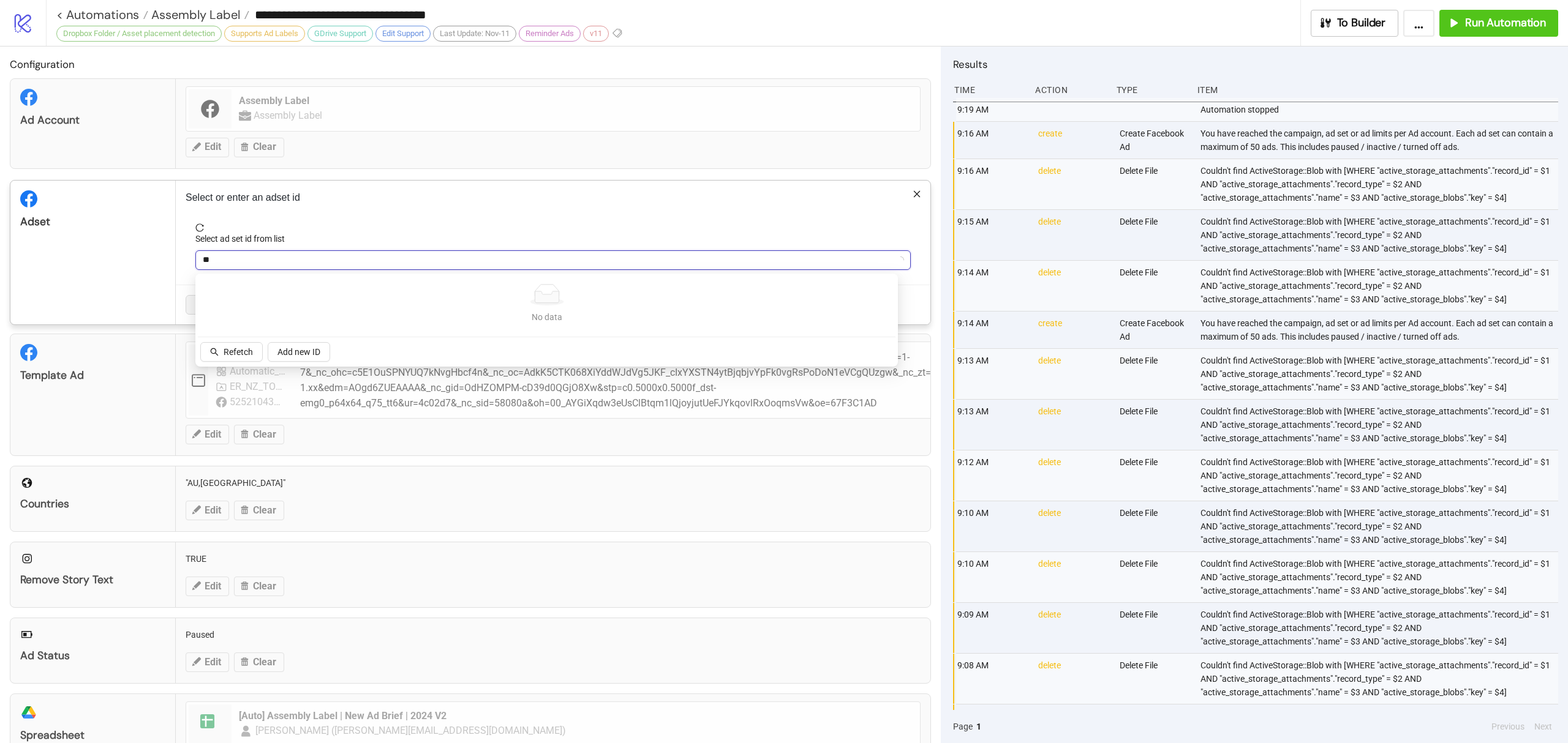
type input "***"
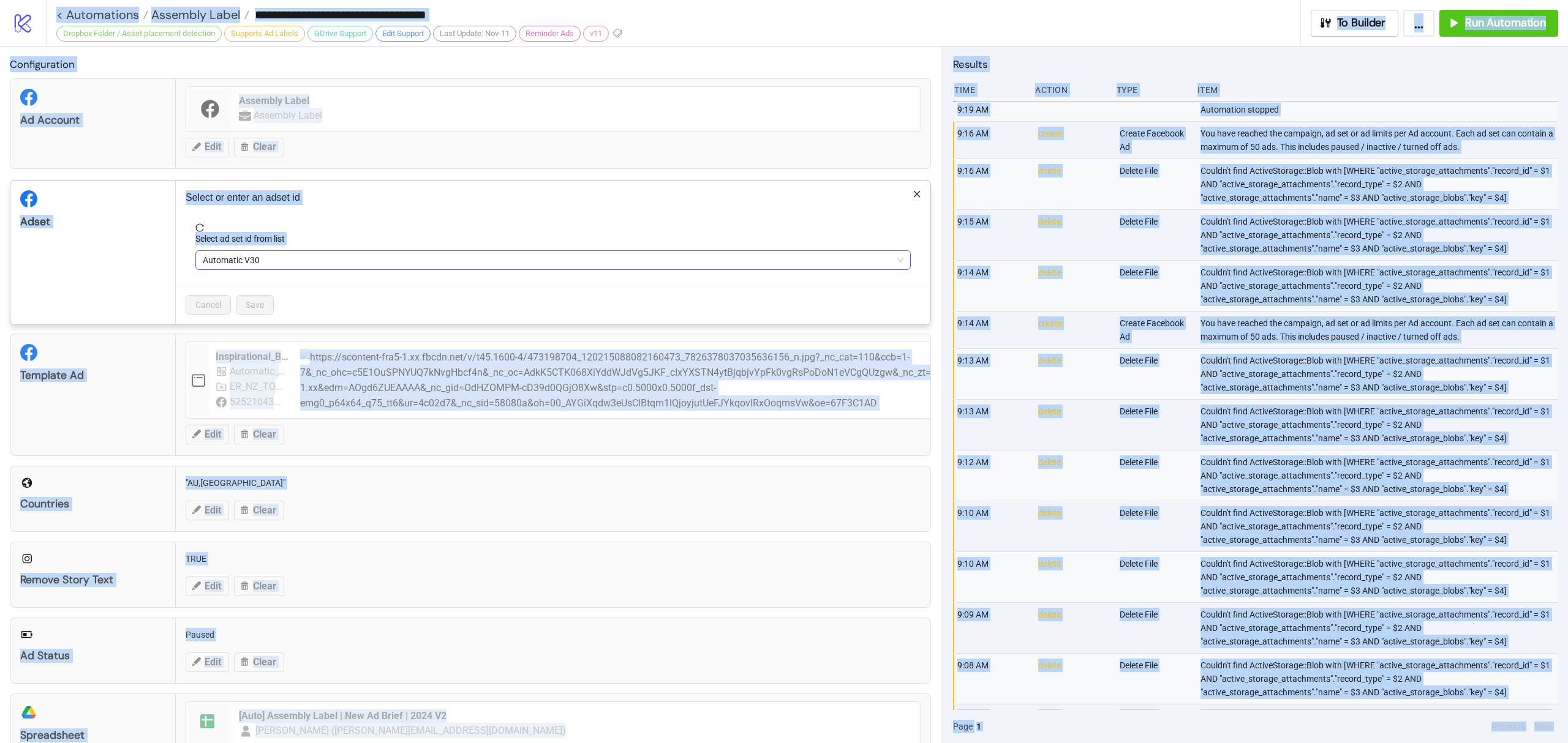
click at [227, 259] on span "Automatic V30" at bounding box center [553, 260] width 700 height 18
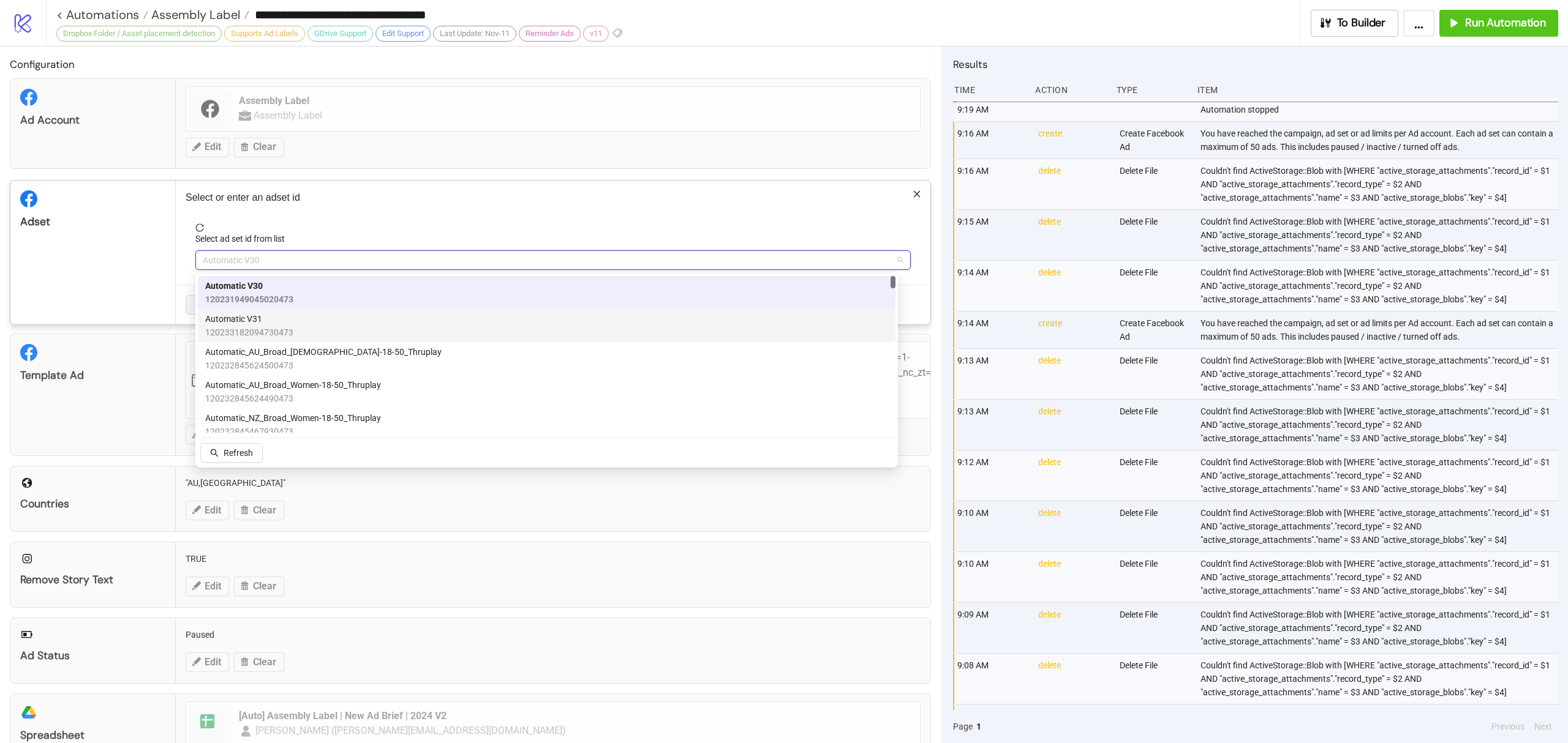
click at [326, 324] on div "Automatic V31 120233182094730473" at bounding box center [546, 325] width 683 height 27
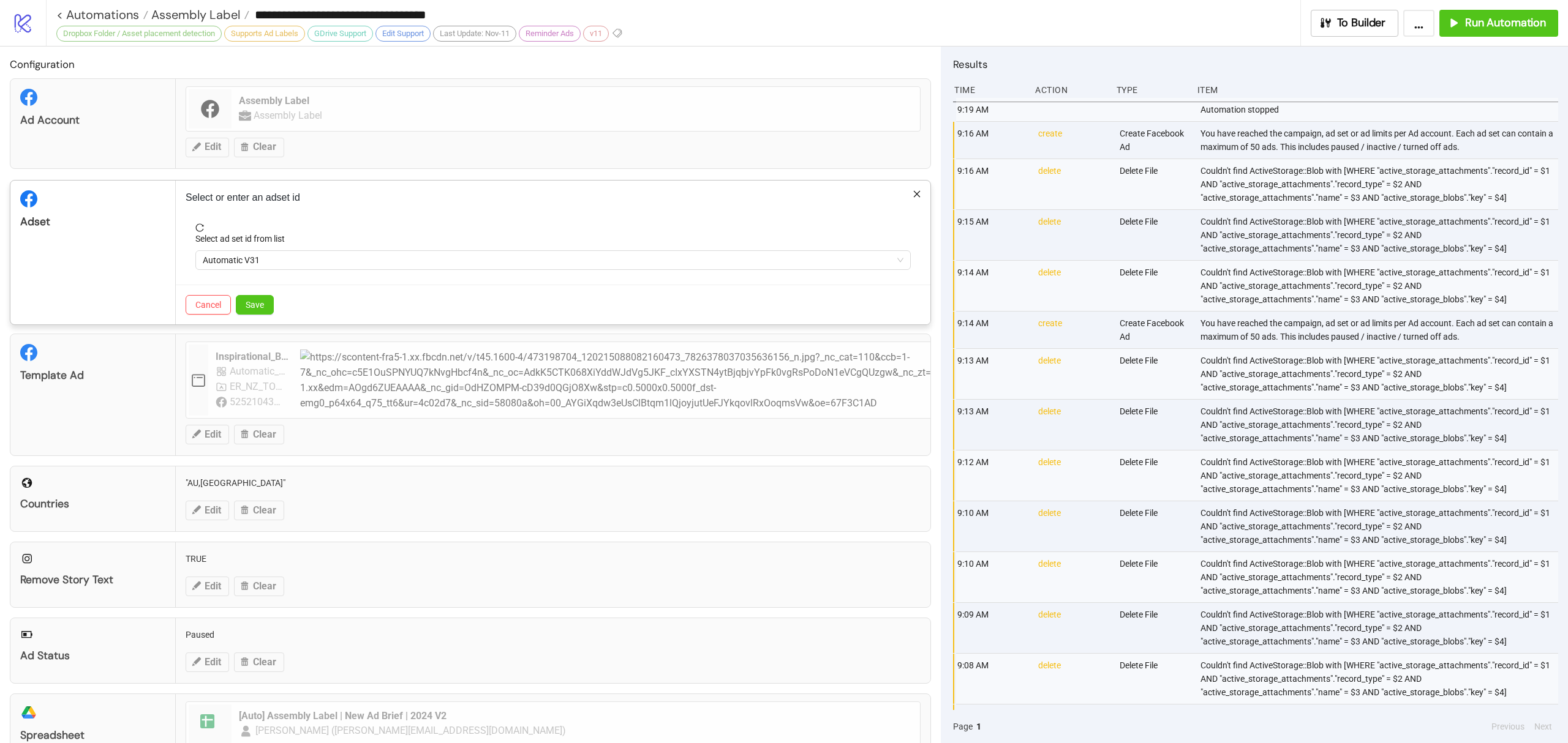
click at [261, 295] on div "Save" at bounding box center [255, 305] width 38 height 20
click at [242, 304] on button "Save" at bounding box center [255, 305] width 38 height 20
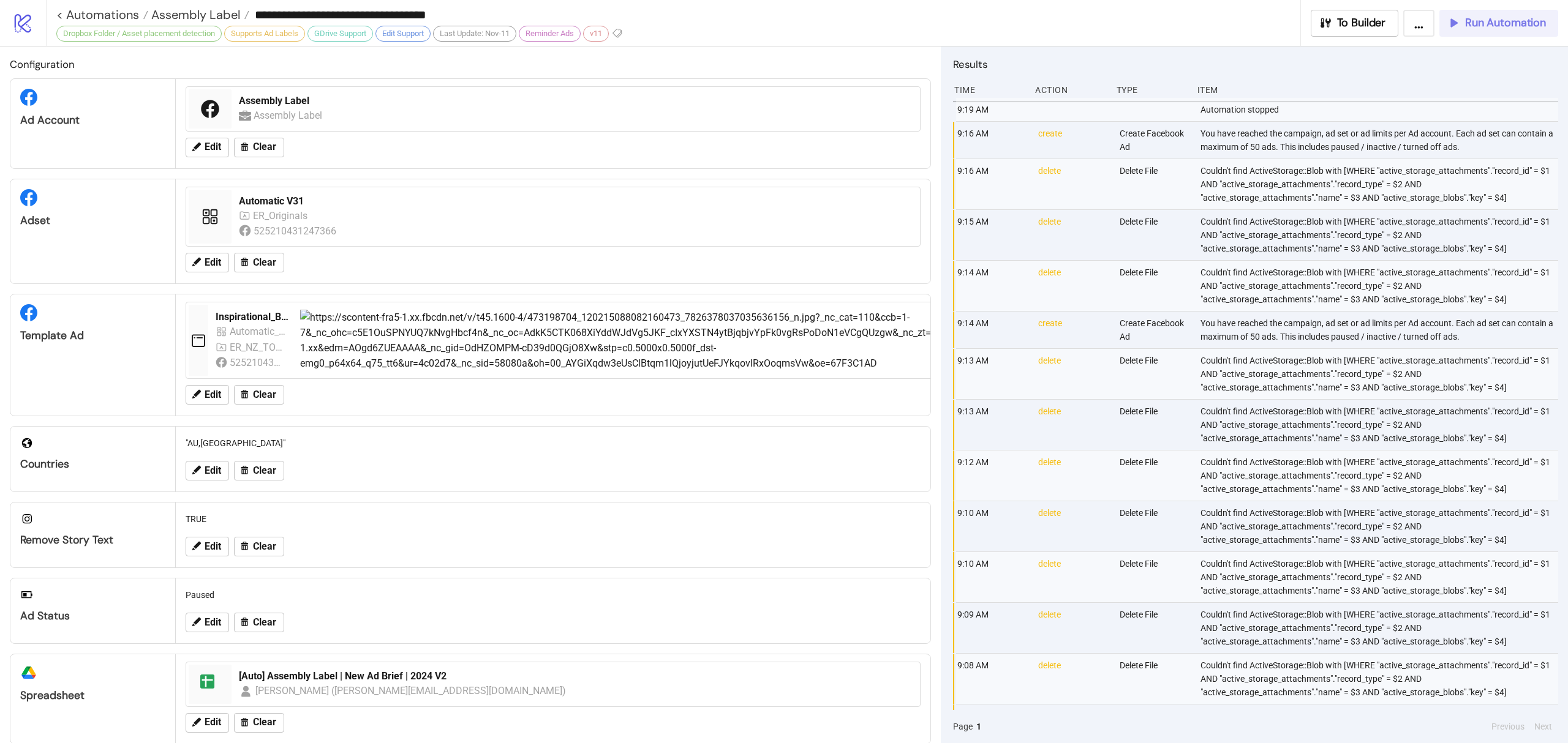
click at [1500, 21] on span "Run Automation" at bounding box center [1506, 23] width 81 height 14
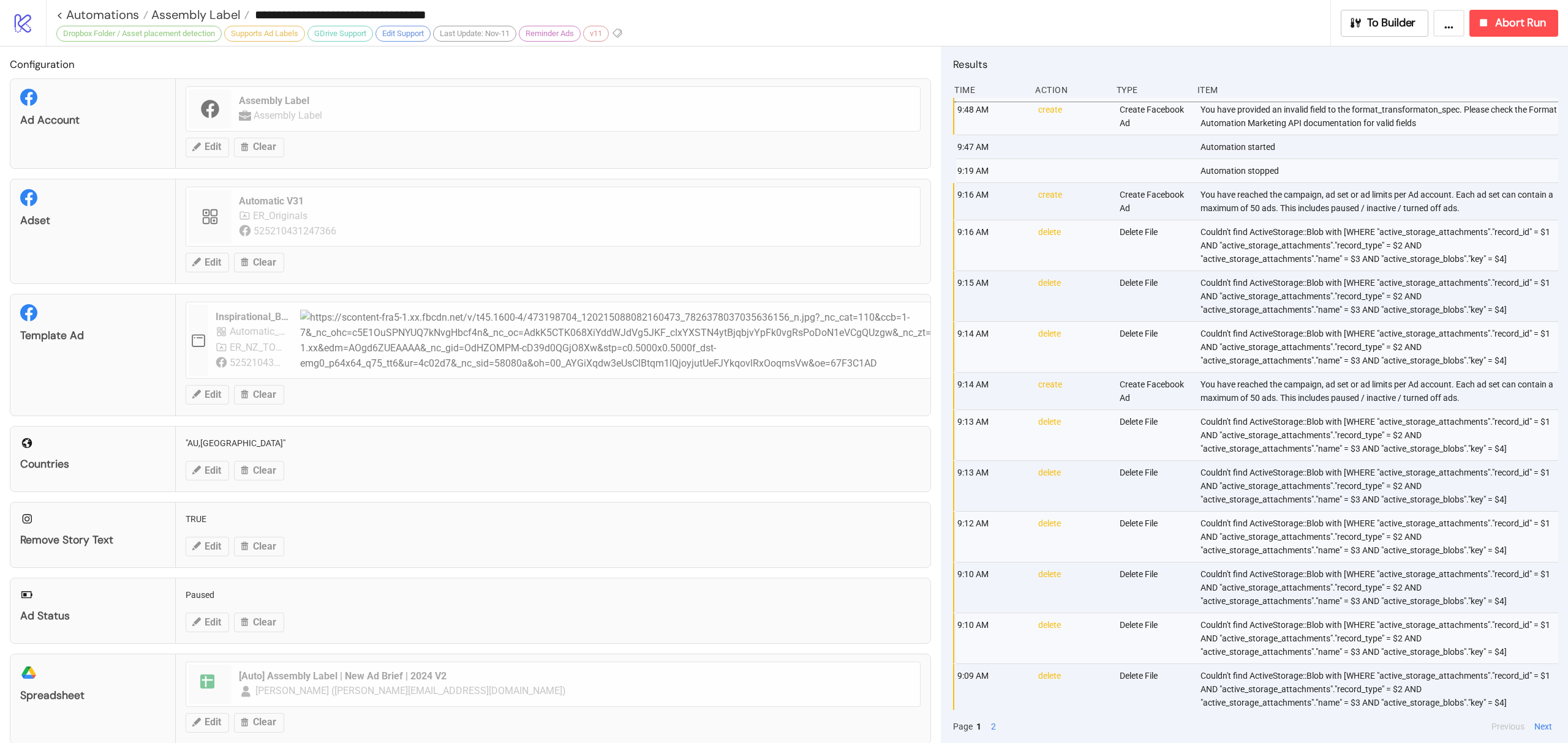
click at [1162, 85] on div "Type" at bounding box center [1151, 90] width 73 height 23
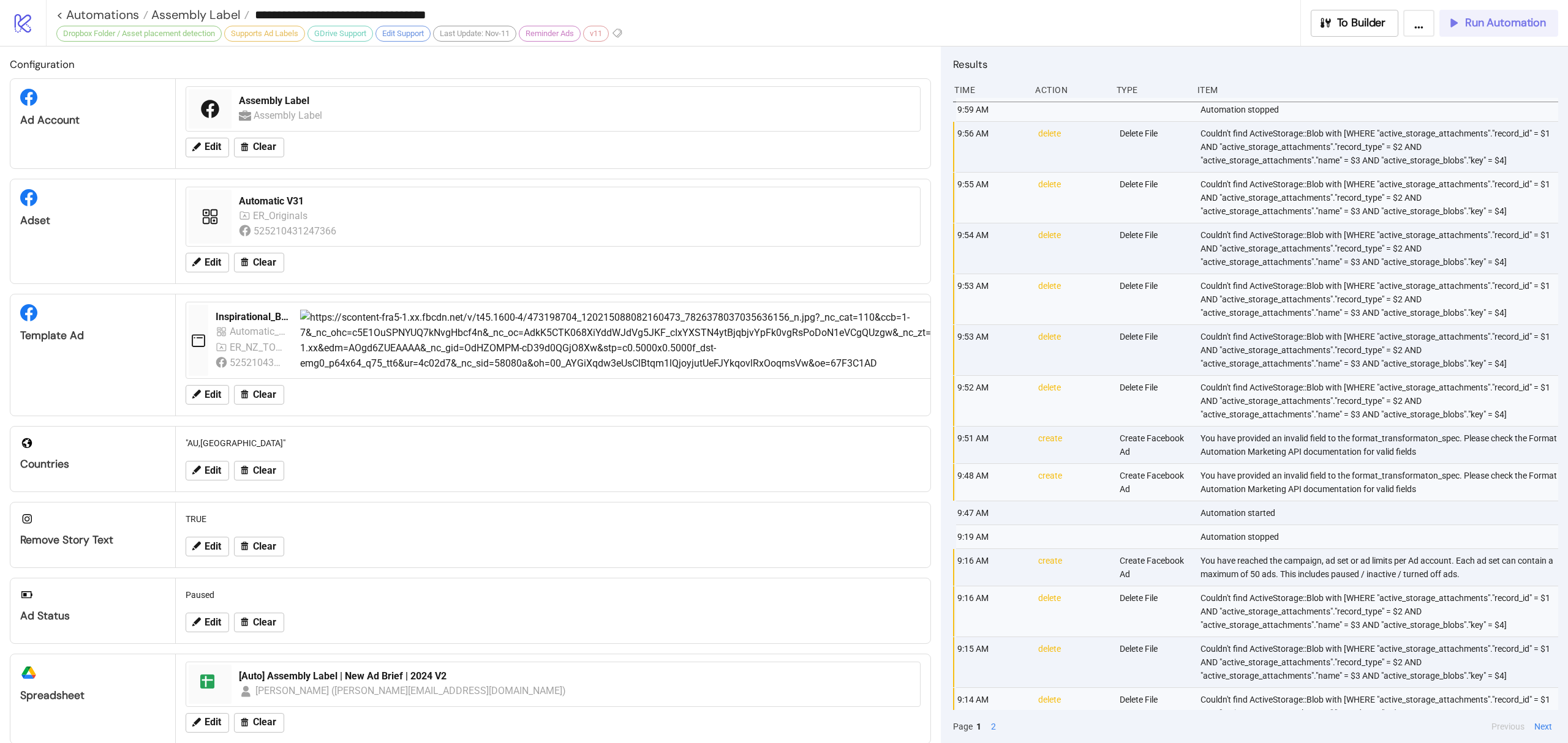
click at [1518, 20] on span "Run Automation" at bounding box center [1506, 23] width 81 height 14
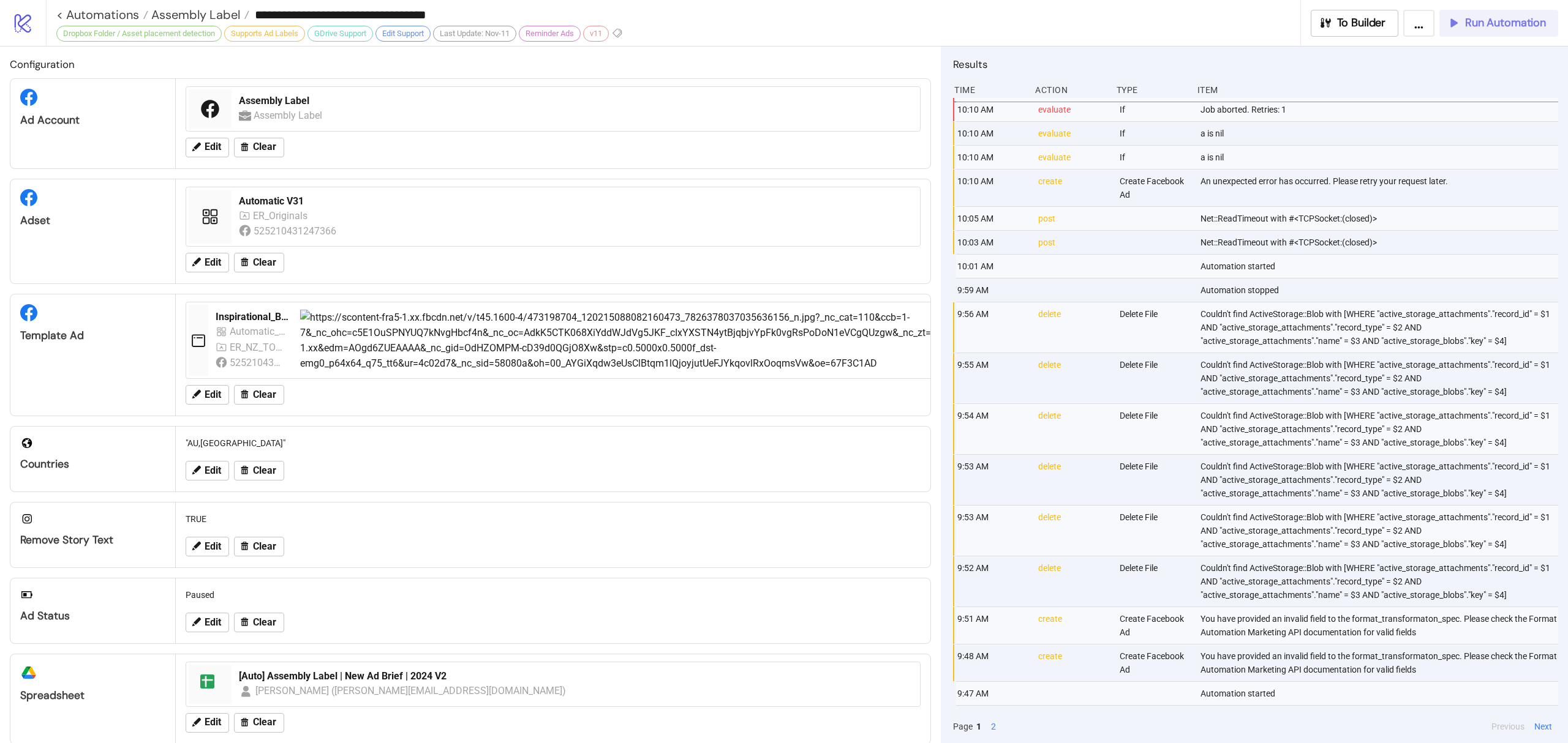
click at [1490, 34] on button "Run Automation" at bounding box center [1499, 23] width 119 height 27
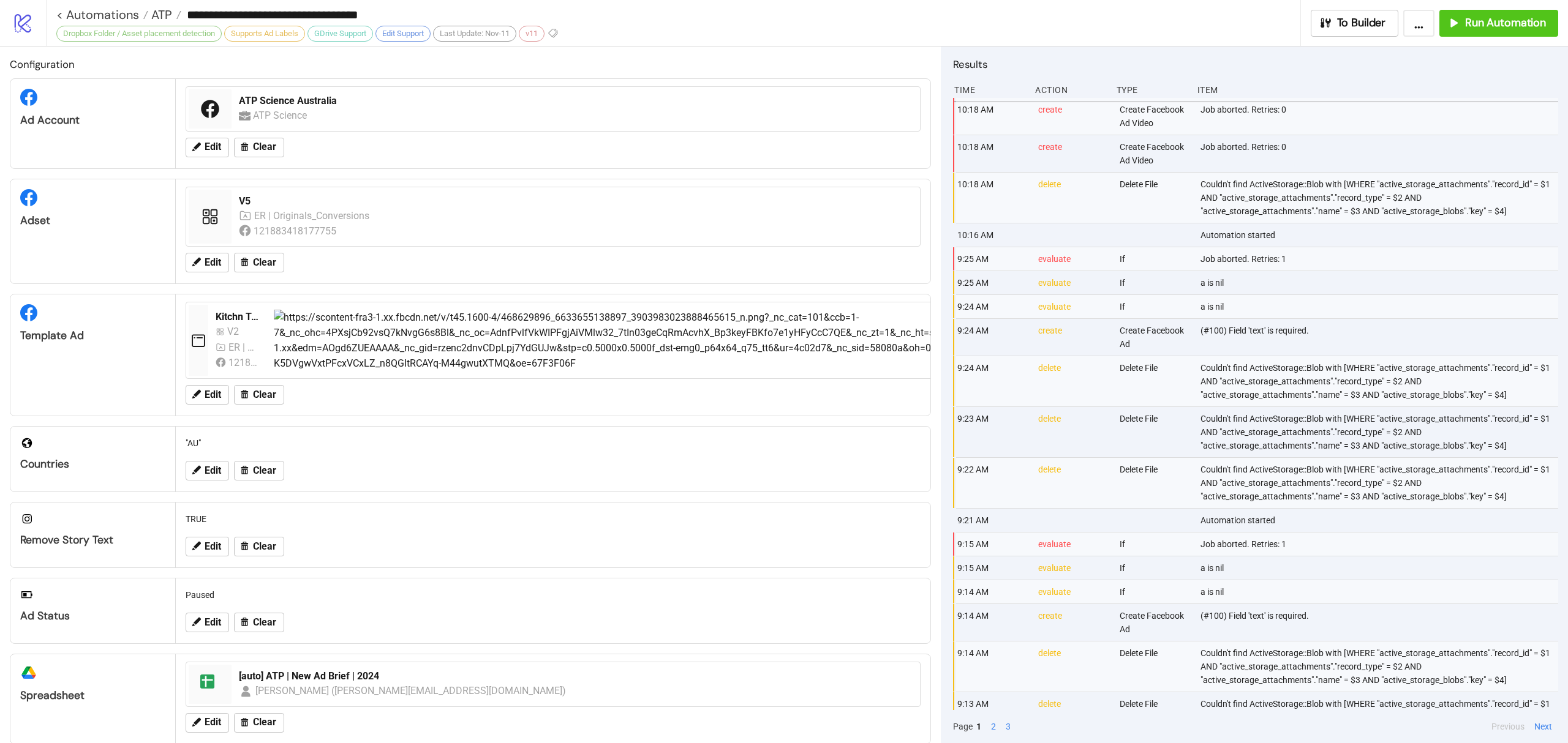
scroll to position [186, 0]
